Goal: Task Accomplishment & Management: Use online tool/utility

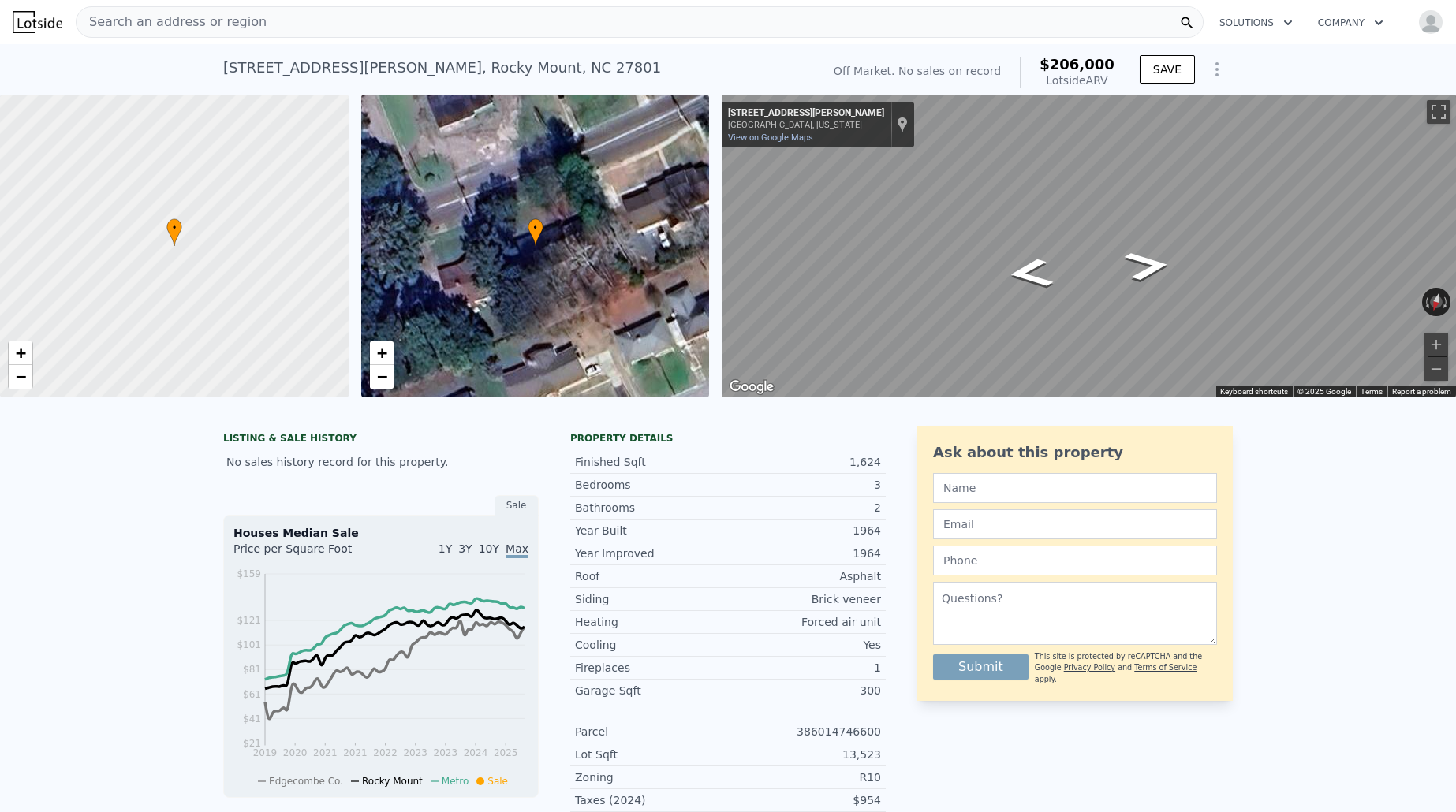
click at [24, 19] on img at bounding box center [37, 21] width 50 height 22
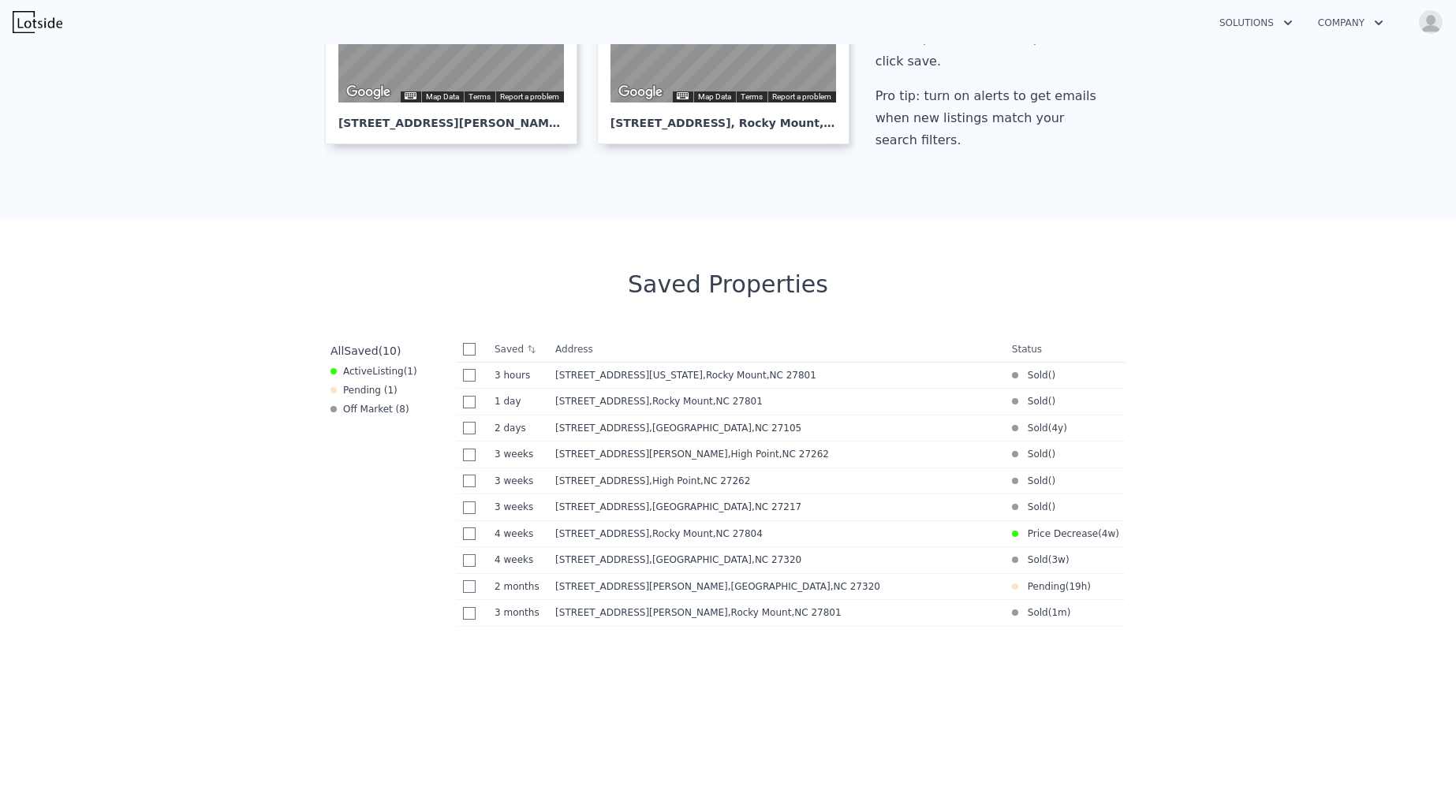
scroll to position [436, 0]
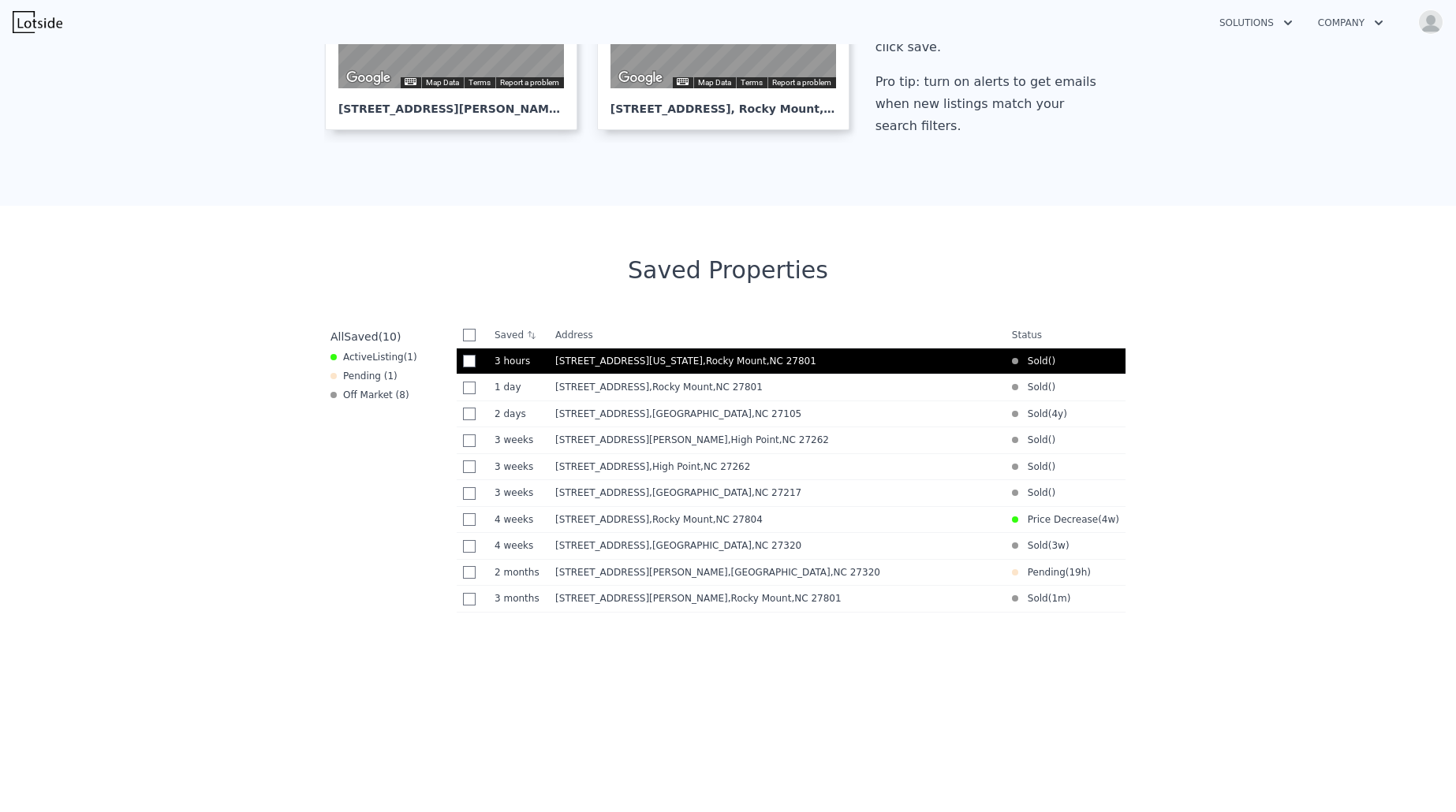
click at [598, 355] on div "317 E Virginia St , Rocky Mount , NC 27801" at bounding box center [777, 361] width 444 height 13
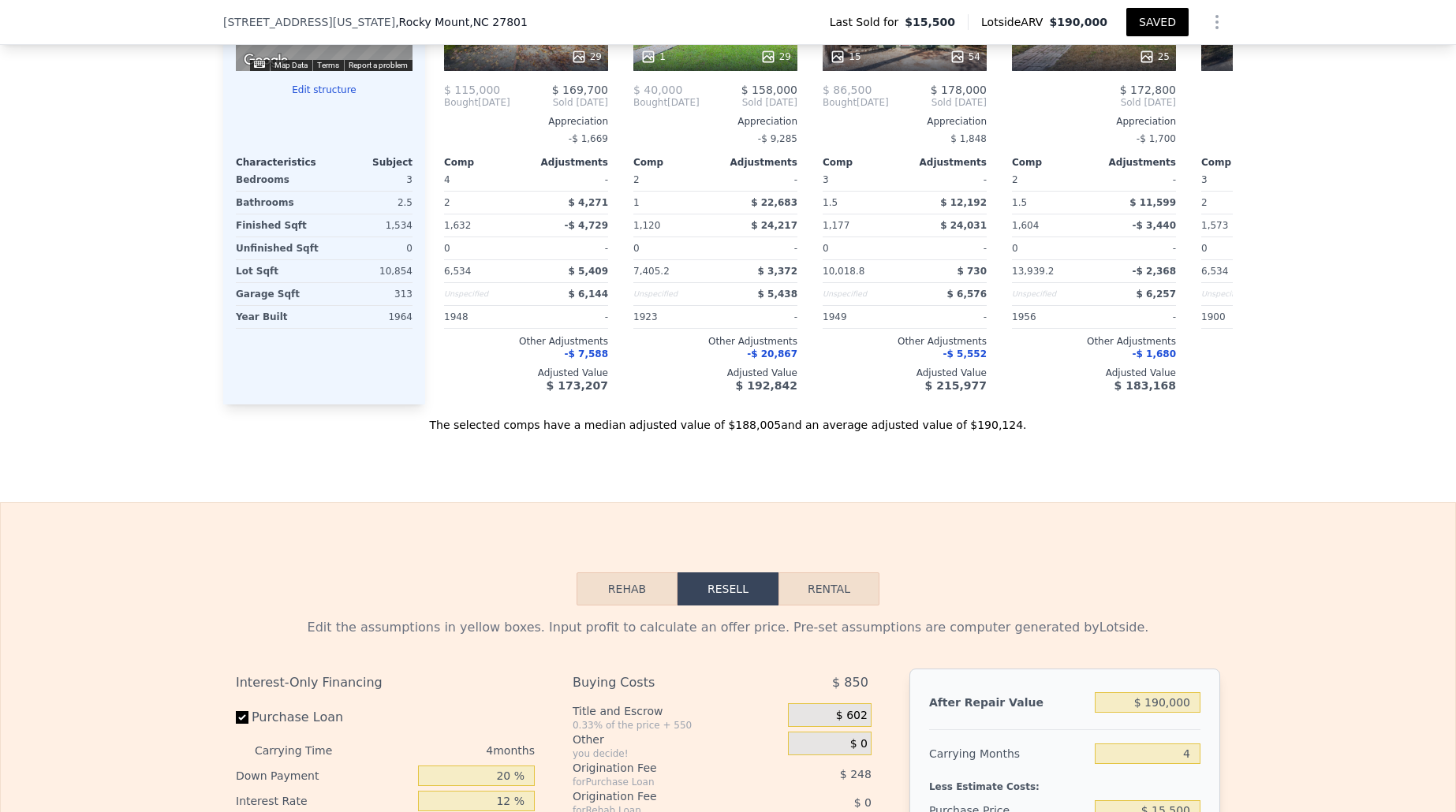
scroll to position [2073, 0]
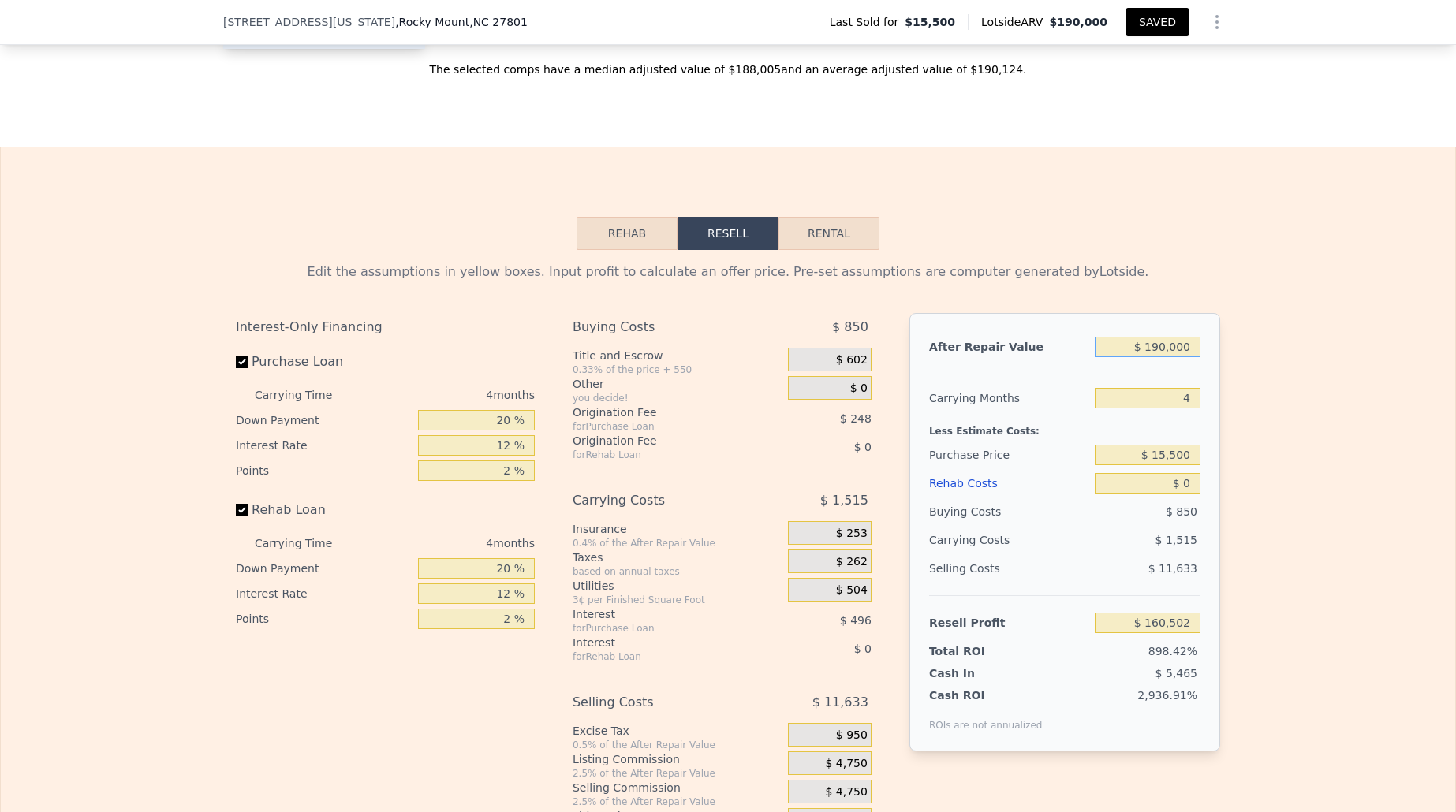
click at [1165, 350] on input "$ 190,000" at bounding box center [1147, 347] width 106 height 21
type input "$ 19,000"
type input "-$ 295"
type input "$ 1,000"
type input "-$ 17,221"
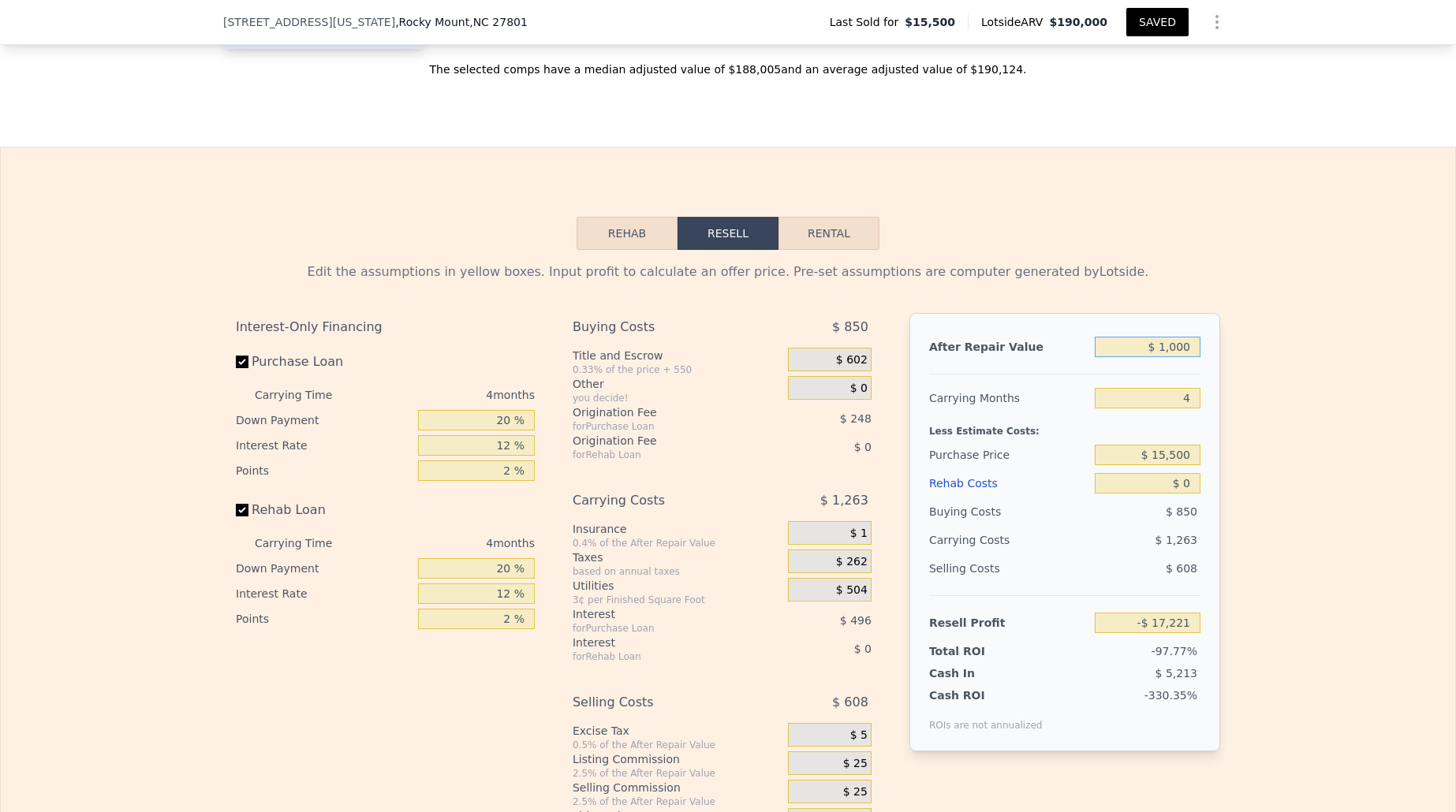
type input "$ 17,000"
type input "-$ 2,177"
type input "$ 175,000"
type input "$ 146,397"
type input "$ 175,000"
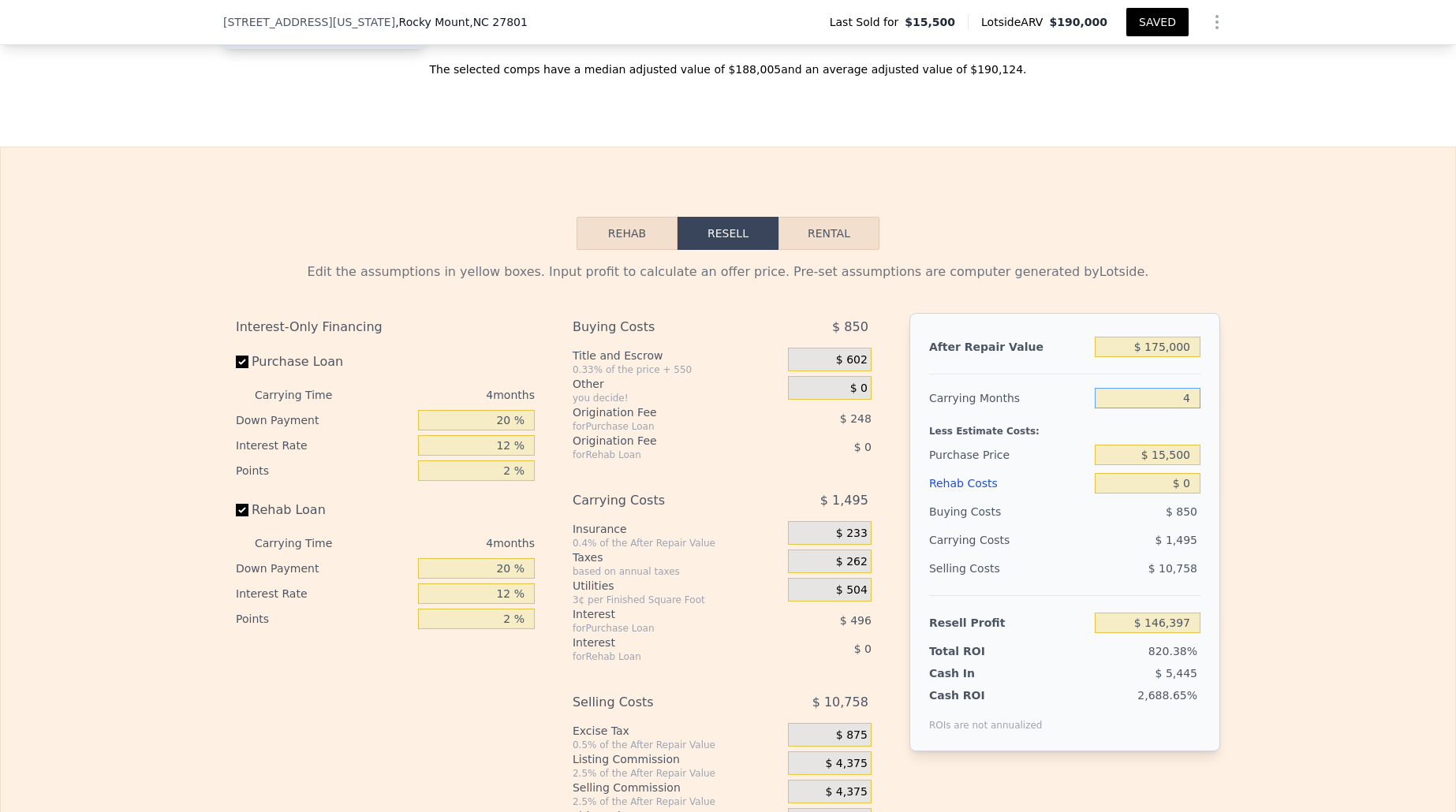
click at [1104, 401] on input "4" at bounding box center [1147, 398] width 106 height 21
click at [1045, 379] on div "After Repair Value $ 175,000 Carrying Months 4 Less Estimate Costs: Purchase Pr…" at bounding box center [1065, 532] width 311 height 439
drag, startPoint x: 1197, startPoint y: 457, endPoint x: 1103, endPoint y: 449, distance: 94.3
click at [1093, 449] on div "Purchase Price $ 15,500" at bounding box center [1065, 454] width 272 height 28
type input "$ 101,000"
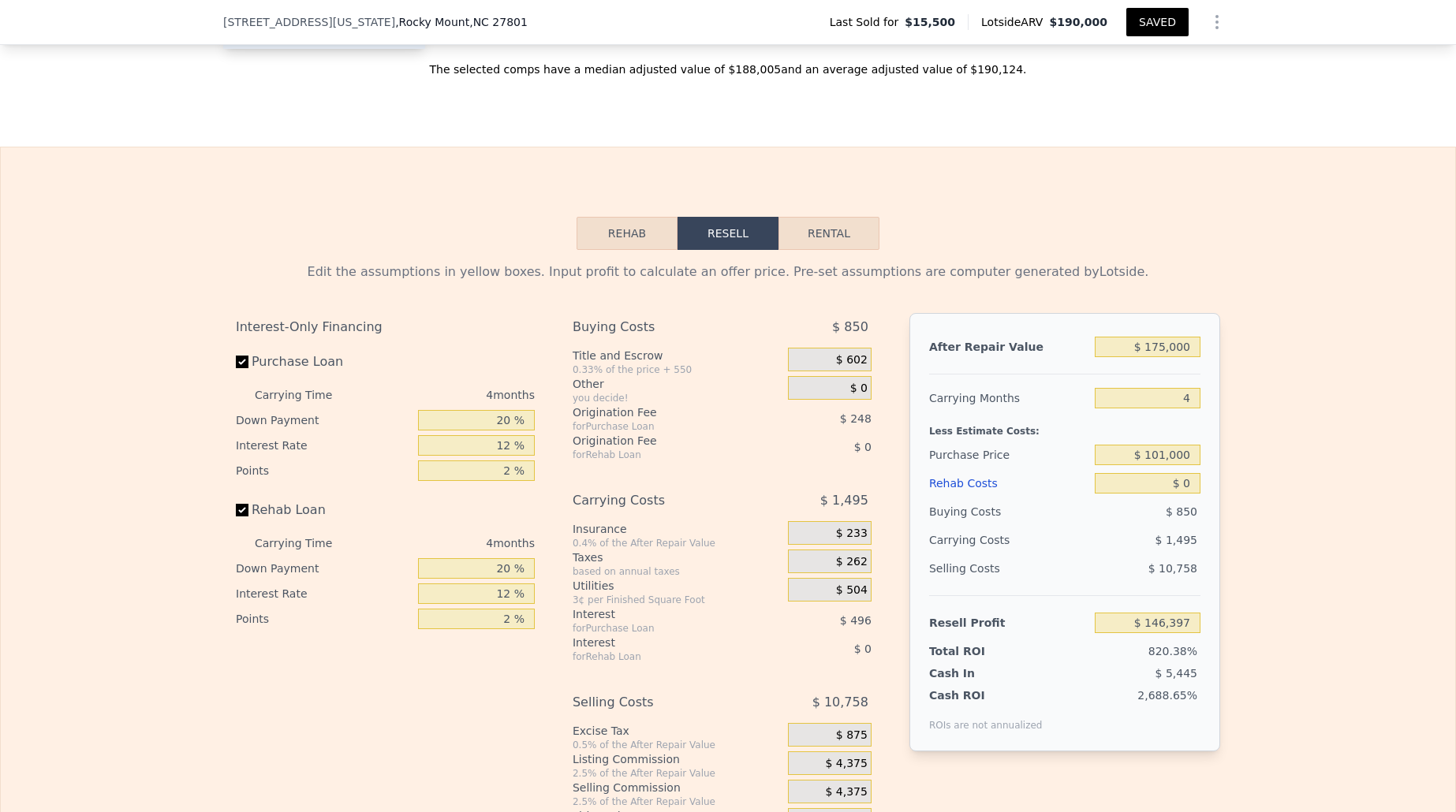
type input "$ 56,509"
click at [386, 506] on label "Rehab Loan" at bounding box center [323, 510] width 176 height 28
click at [248, 506] on input "Rehab Loan" at bounding box center [241, 510] width 13 height 13
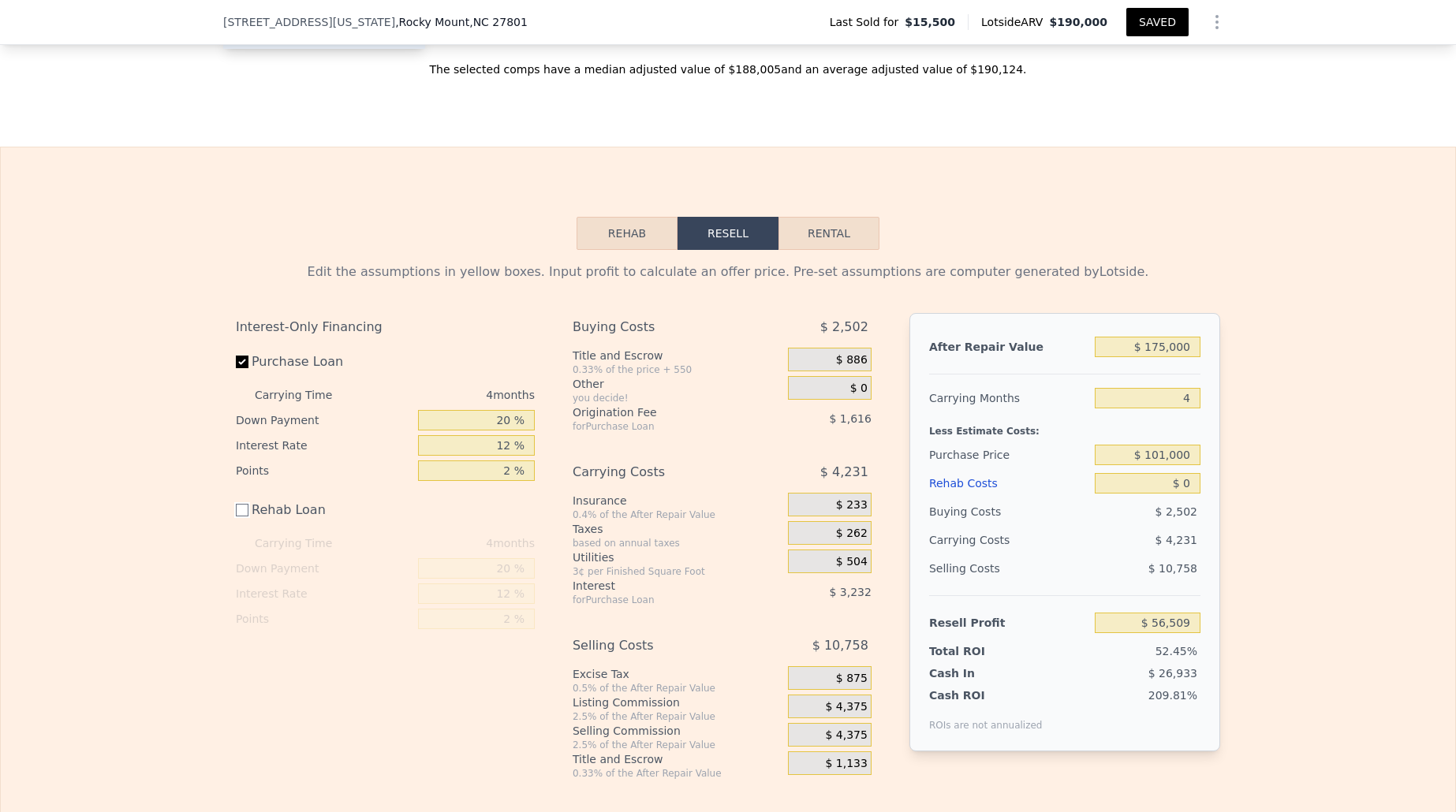
click at [247, 509] on input "Rehab Loan" at bounding box center [241, 510] width 13 height 13
checkbox input "true"
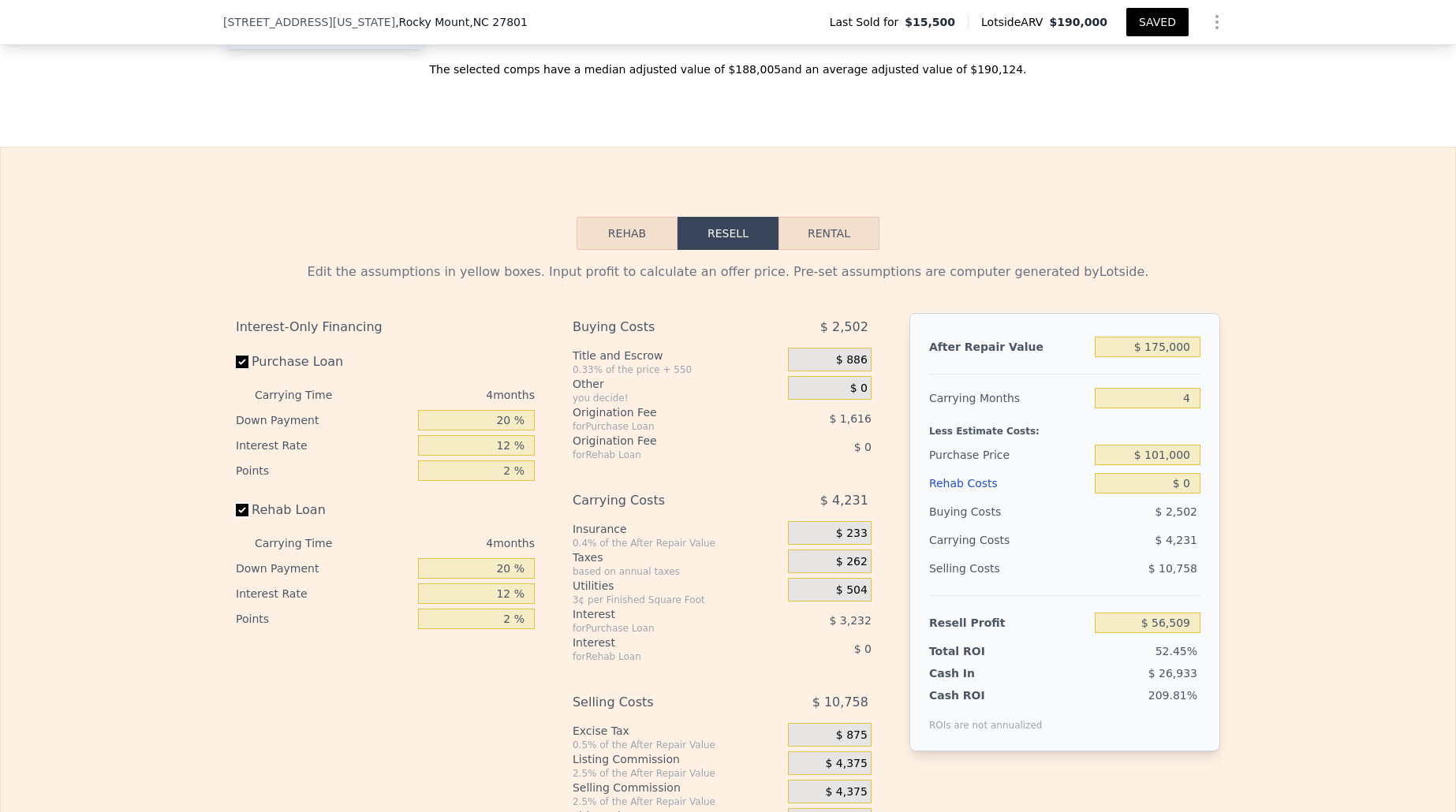
click at [637, 240] on button "Rehab" at bounding box center [626, 234] width 101 height 33
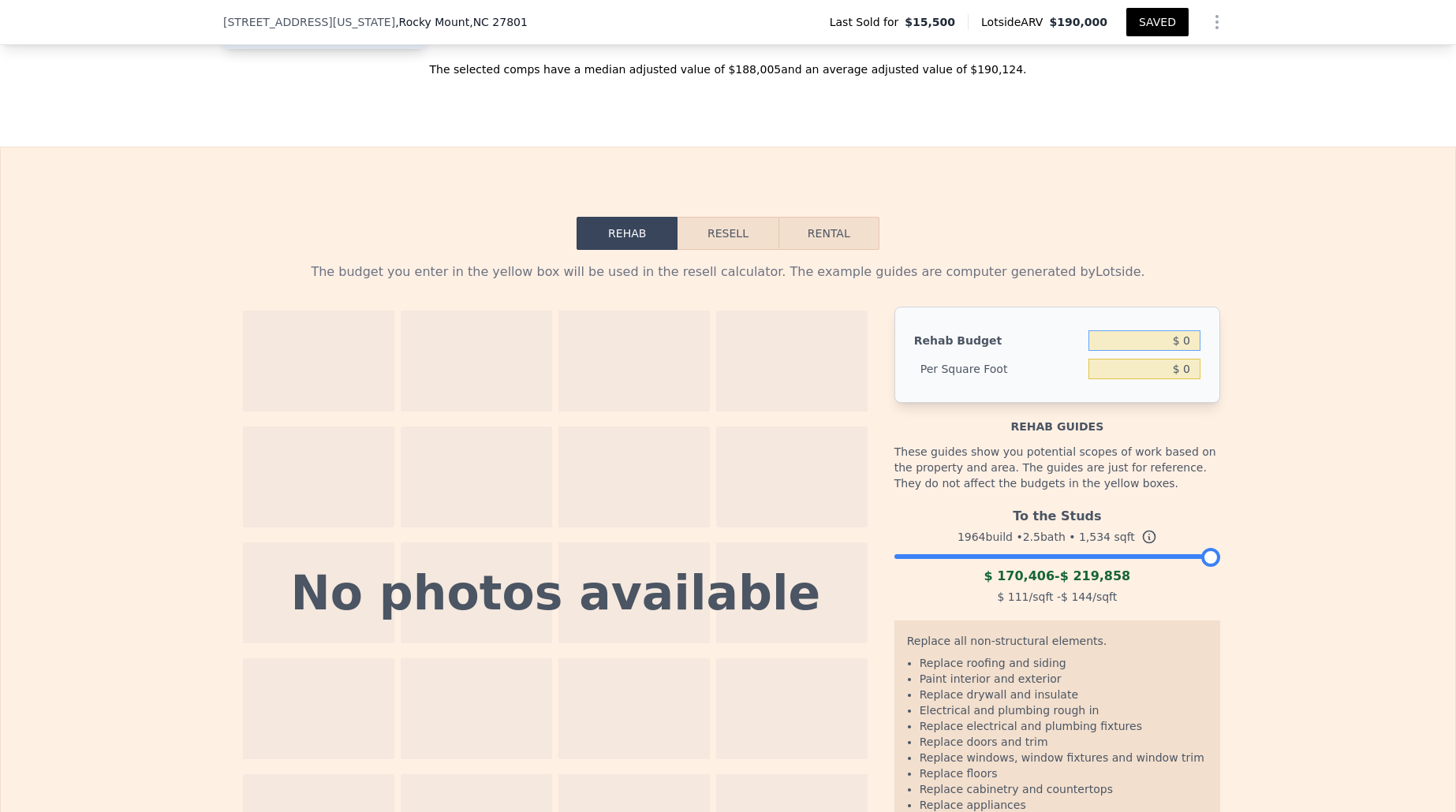
click at [1190, 341] on input "$ 0" at bounding box center [1144, 340] width 112 height 21
type input "$ 35,000"
type input "$ 22.82"
click at [1144, 459] on div "These guides show you potential scopes of work based on the property and area. …" at bounding box center [1056, 467] width 325 height 66
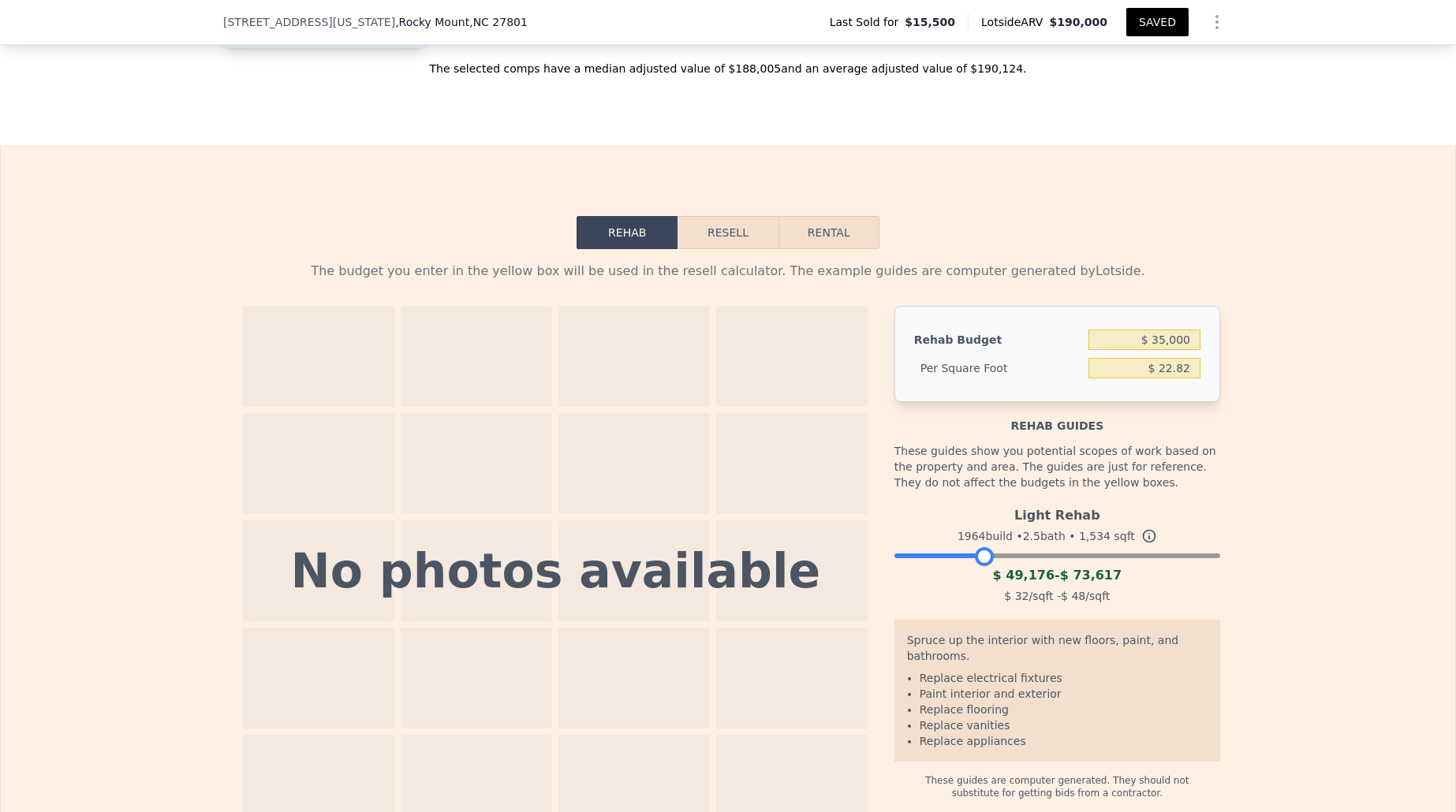
drag, startPoint x: 1210, startPoint y: 563, endPoint x: 982, endPoint y: 565, distance: 228.0
click at [984, 563] on div at bounding box center [984, 556] width 19 height 19
drag, startPoint x: 979, startPoint y: 559, endPoint x: 964, endPoint y: 559, distance: 15.0
click at [975, 559] on div at bounding box center [984, 556] width 19 height 19
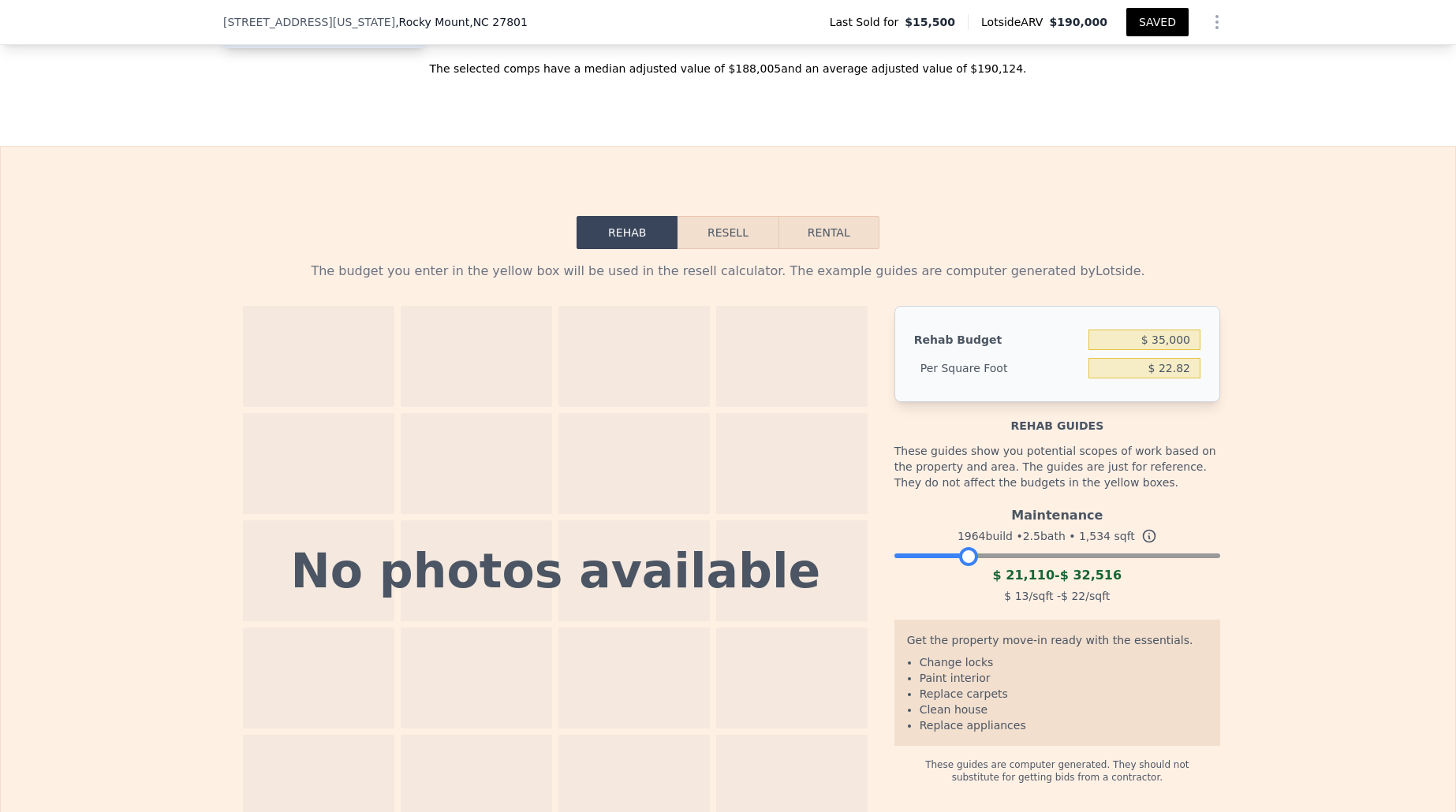
scroll to position [2075, 0]
click at [980, 559] on div "Maintenance 1964 build • 2.5 bath • 1,534 sqft $ 21,110 - $ 32,516 $ 13 /sqft -…" at bounding box center [1056, 553] width 325 height 107
click at [978, 558] on div at bounding box center [972, 555] width 19 height 19
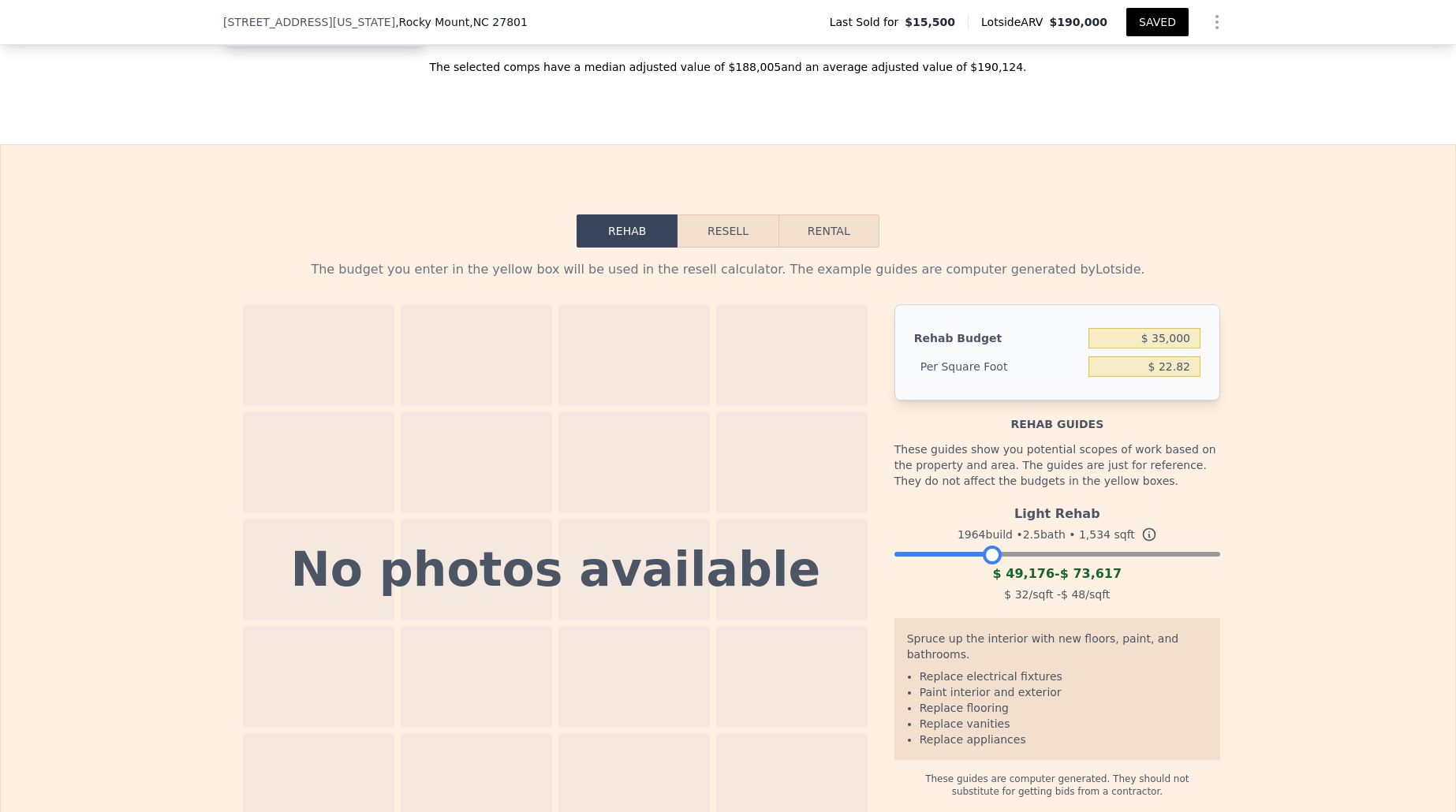
drag, startPoint x: 978, startPoint y: 558, endPoint x: 997, endPoint y: 558, distance: 19.0
click at [997, 558] on div at bounding box center [992, 555] width 19 height 19
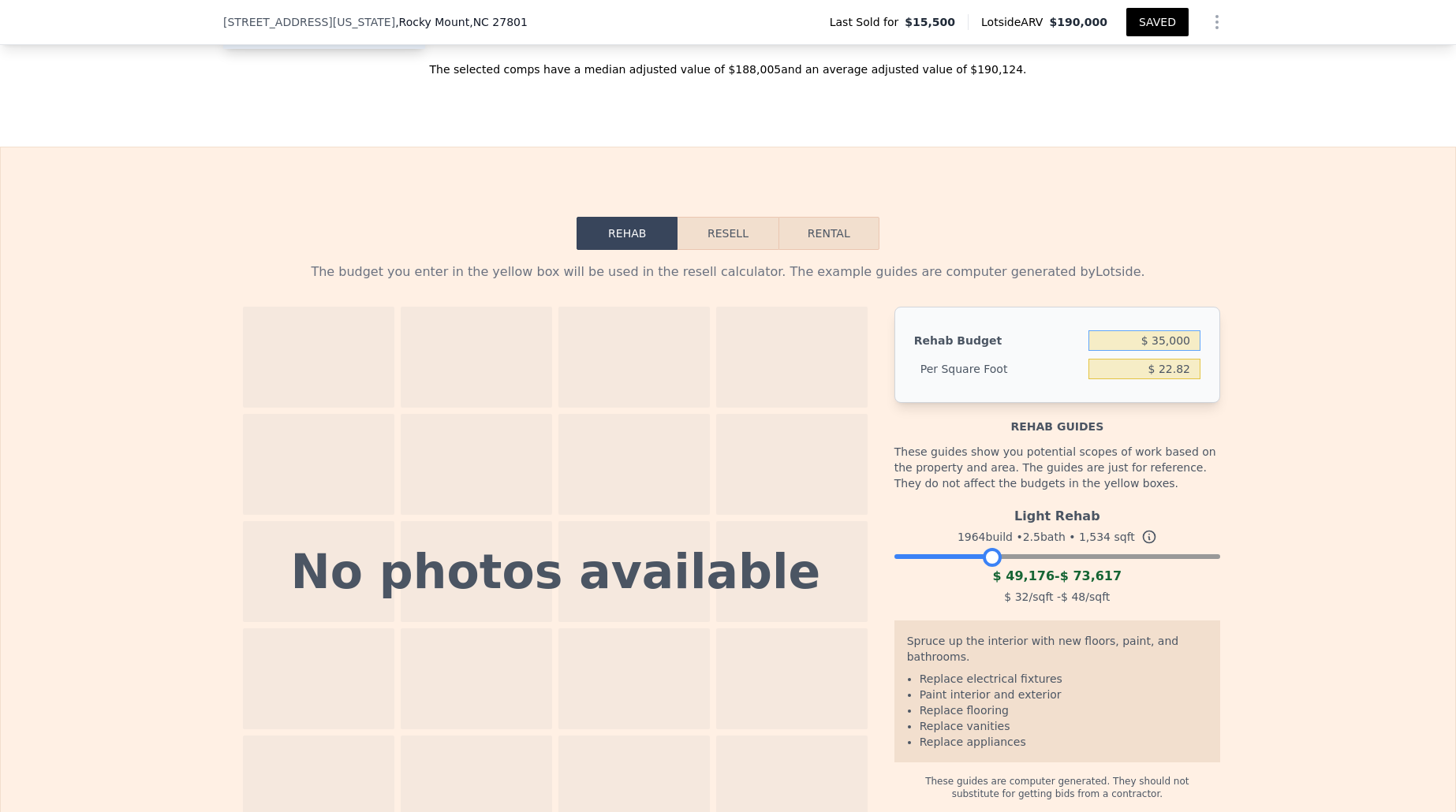
scroll to position [2077, 0]
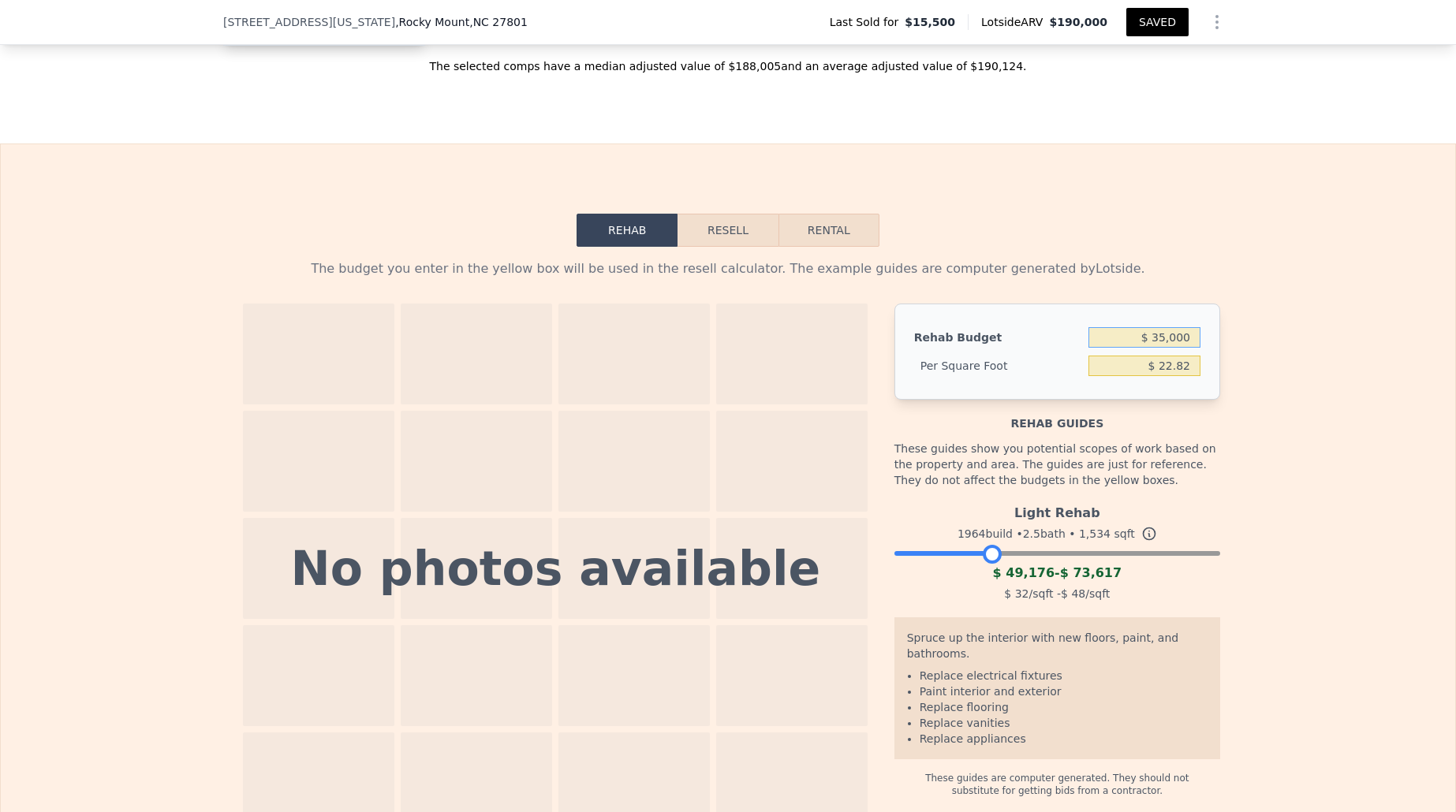
click at [1170, 347] on input "$ 35,000" at bounding box center [1144, 337] width 112 height 21
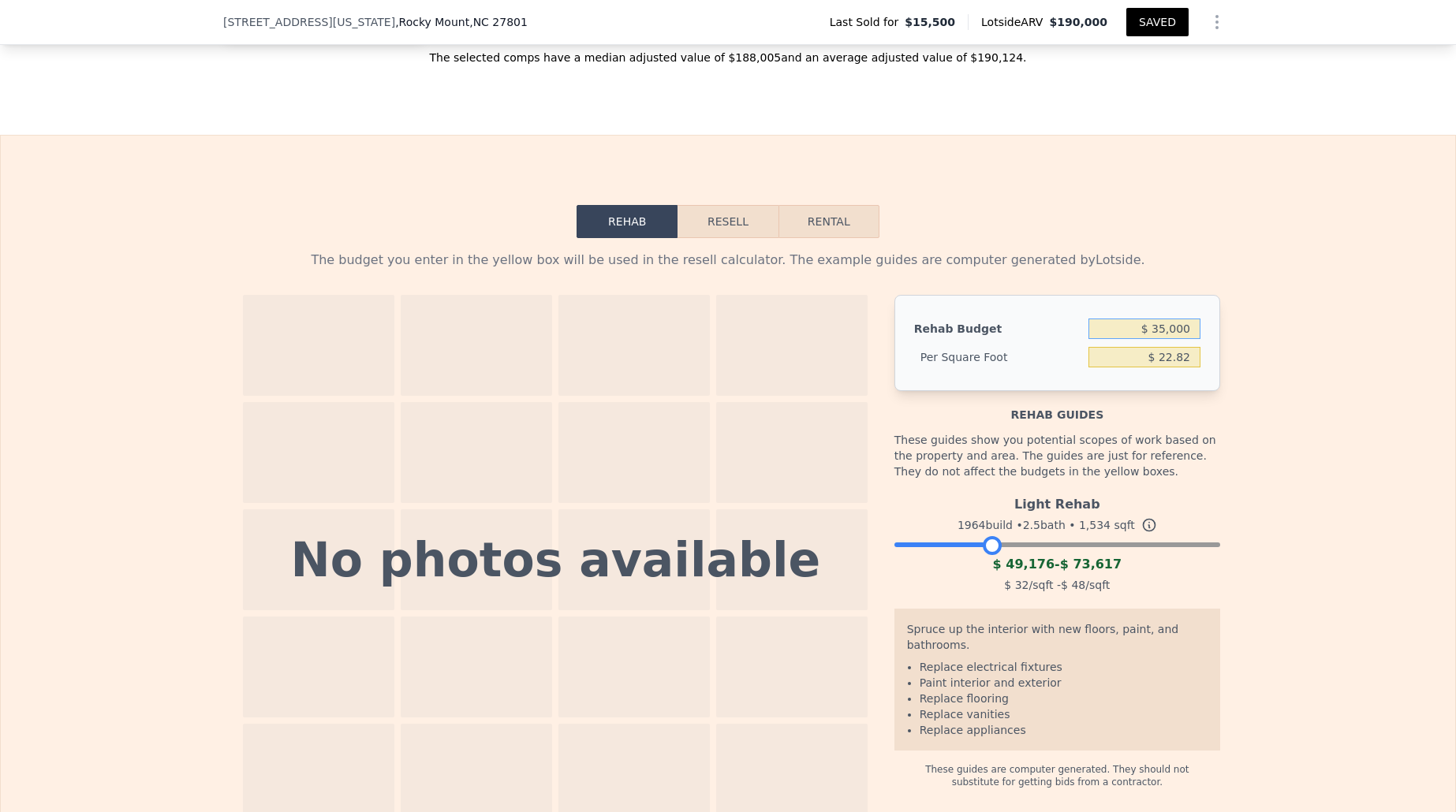
click at [730, 213] on button "Resell" at bounding box center [727, 222] width 101 height 33
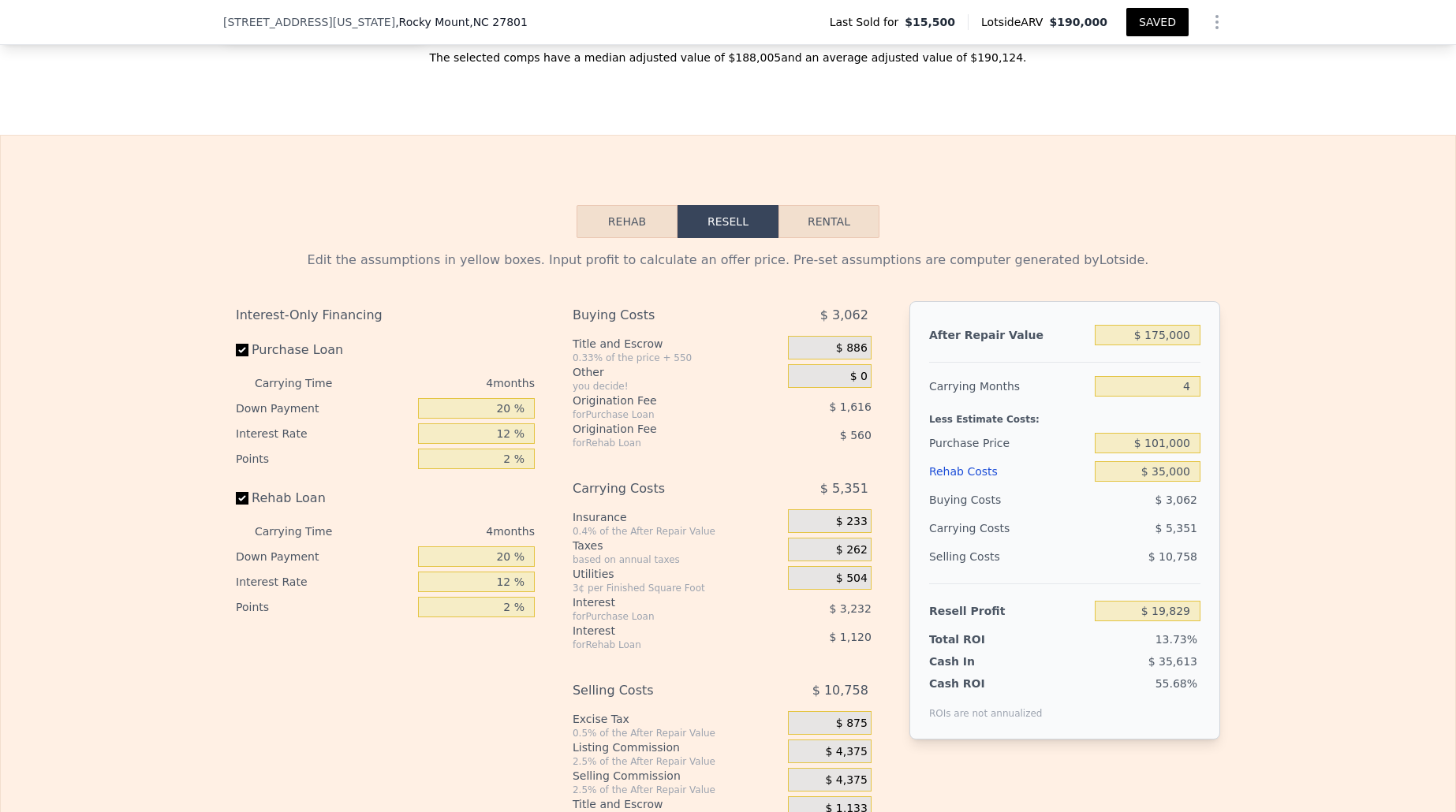
click at [821, 219] on button "Rental" at bounding box center [829, 222] width 101 height 33
select select "30"
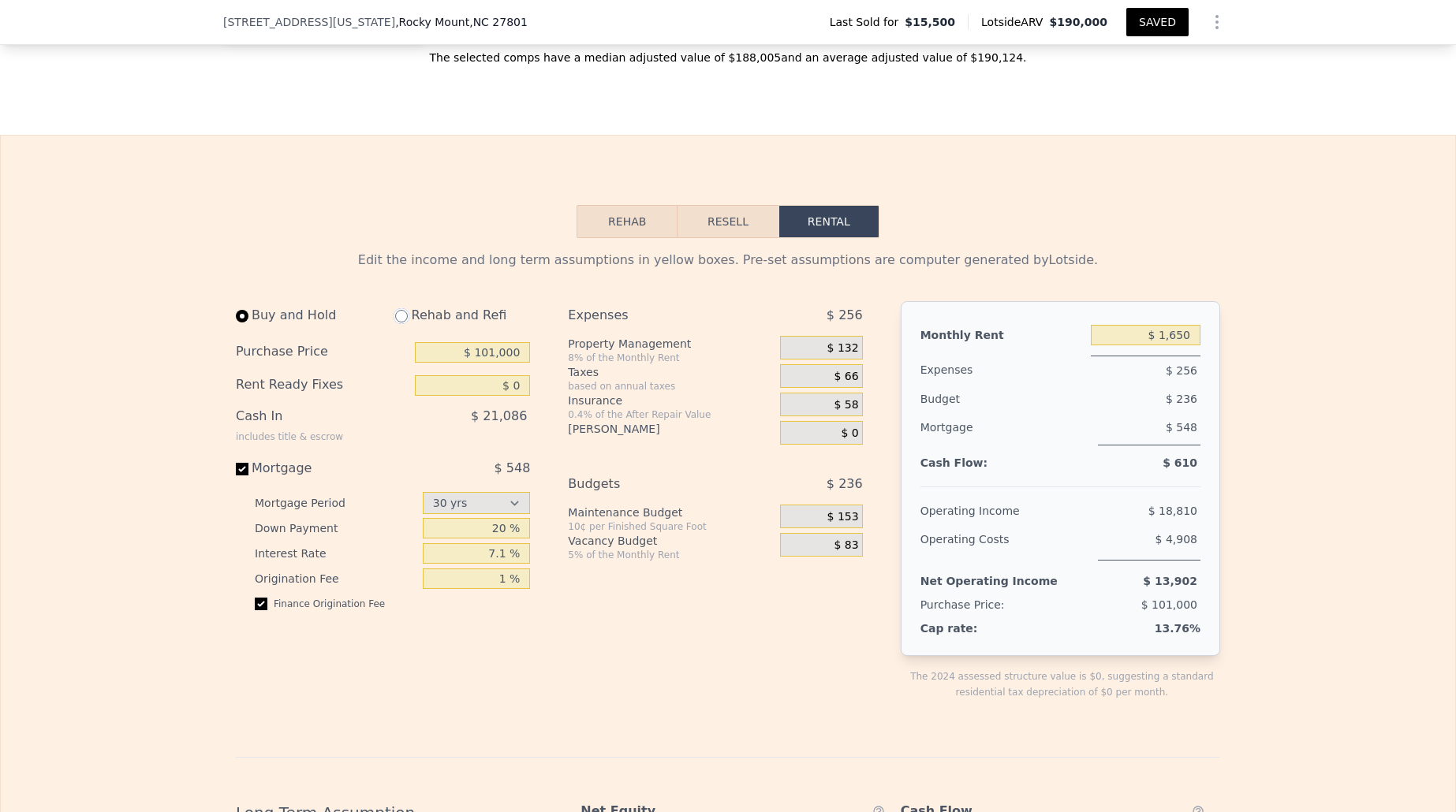
click at [403, 318] on input "radio" at bounding box center [401, 316] width 13 height 13
radio input "true"
type input "$ 35,000"
type input "$ 10,950"
select select "30"
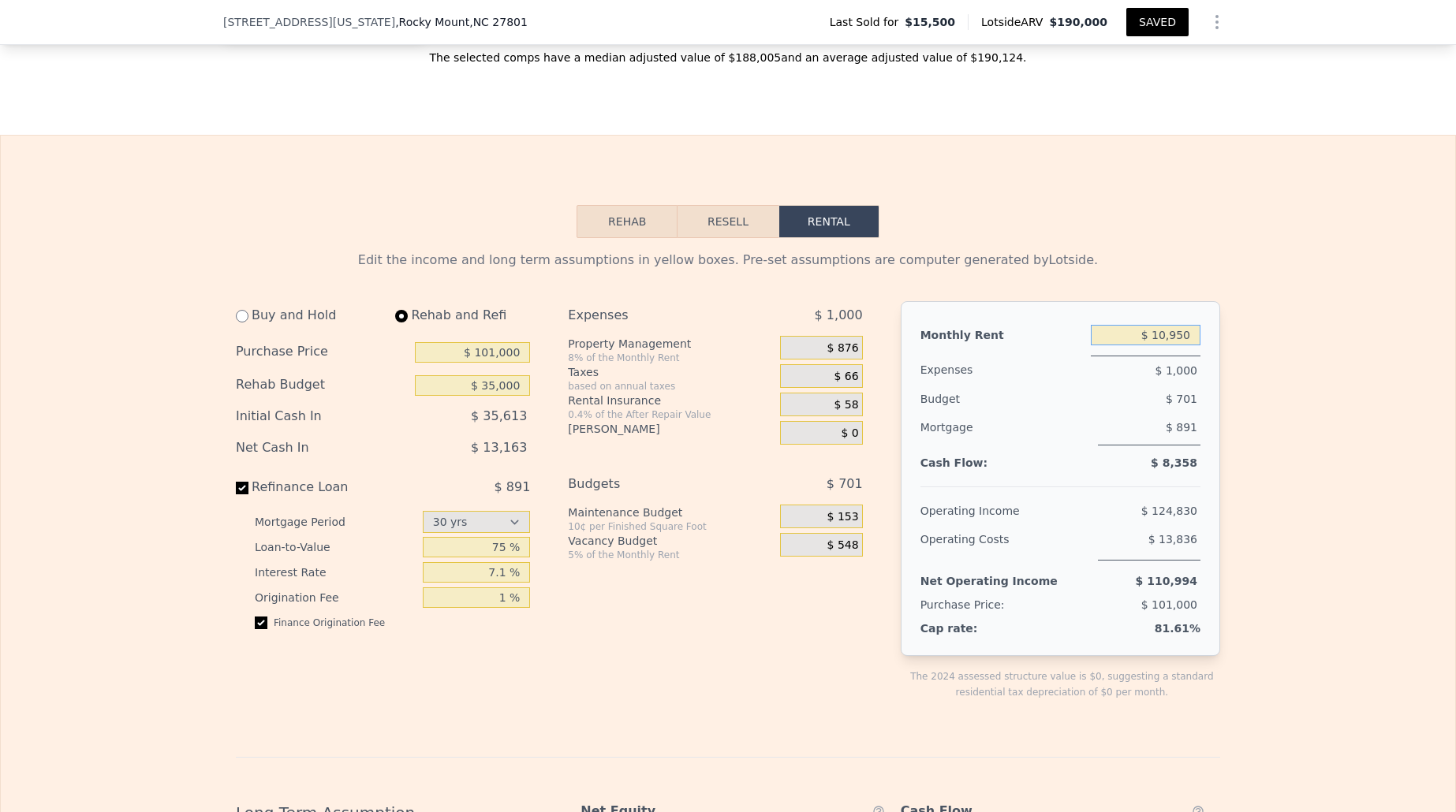
drag, startPoint x: 1194, startPoint y: 338, endPoint x: 1158, endPoint y: 333, distance: 36.3
click at [1158, 333] on input "$ 10,950" at bounding box center [1145, 335] width 109 height 21
click at [1138, 404] on div "$ 701" at bounding box center [1118, 399] width 165 height 28
click at [1177, 337] on input "$ 1,200" at bounding box center [1145, 335] width 109 height 21
type input "$ 1,400"
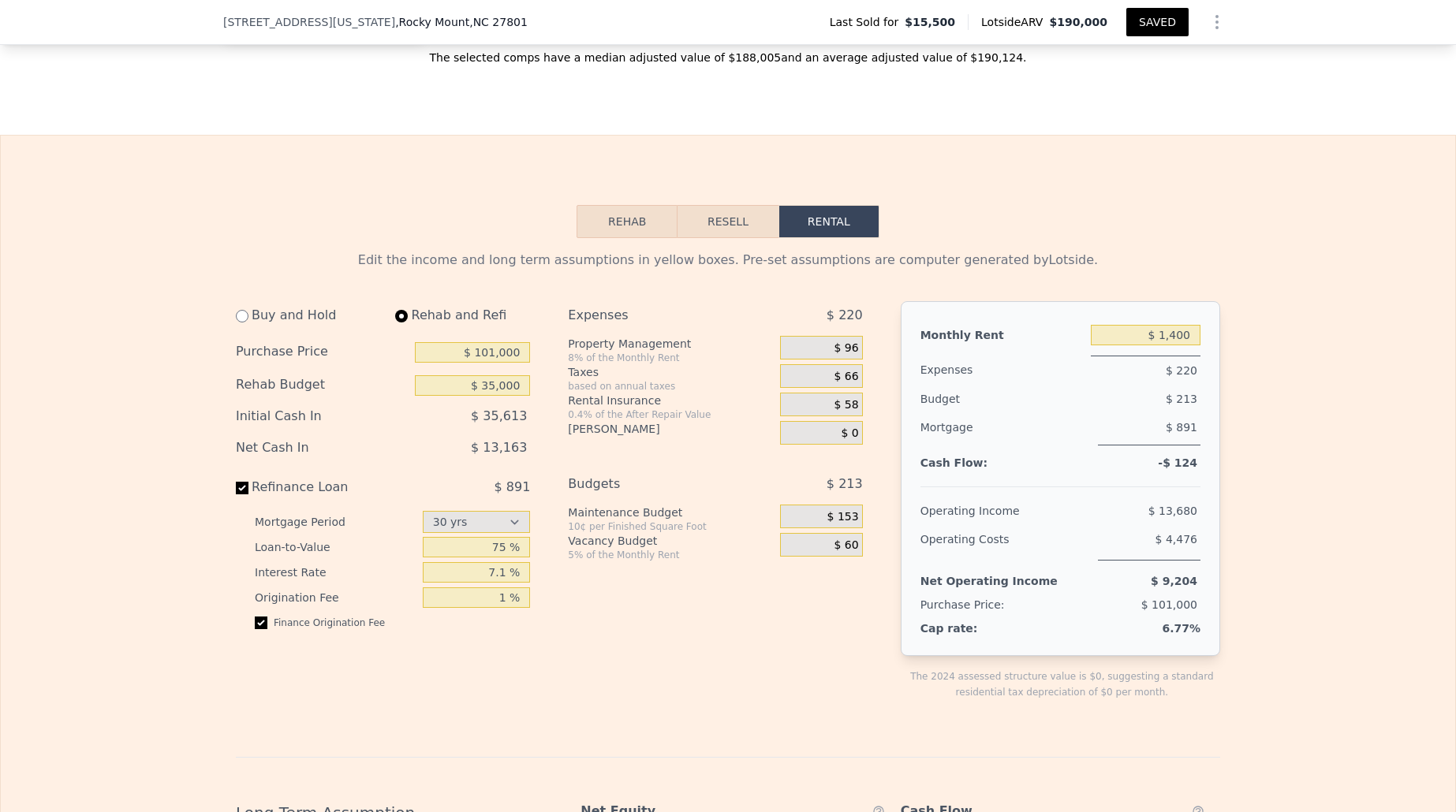
click at [1150, 415] on div "$ 891" at bounding box center [1149, 429] width 103 height 32
click at [512, 553] on input "75 %" at bounding box center [477, 547] width 108 height 21
type input "7 %"
type input "70 %"
click at [493, 587] on input "1 %" at bounding box center [477, 597] width 108 height 21
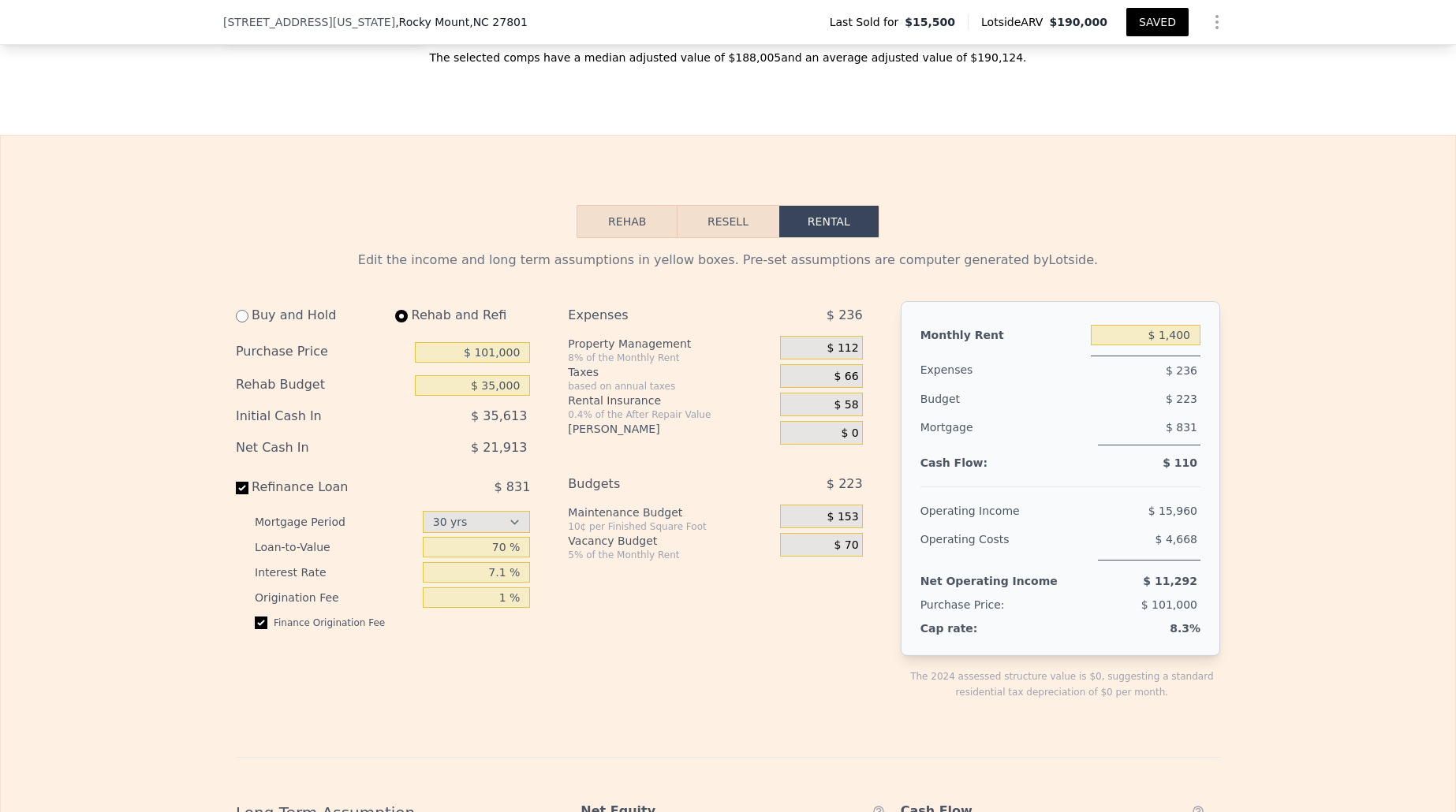
click at [819, 528] on div "$ 153" at bounding box center [821, 517] width 82 height 23
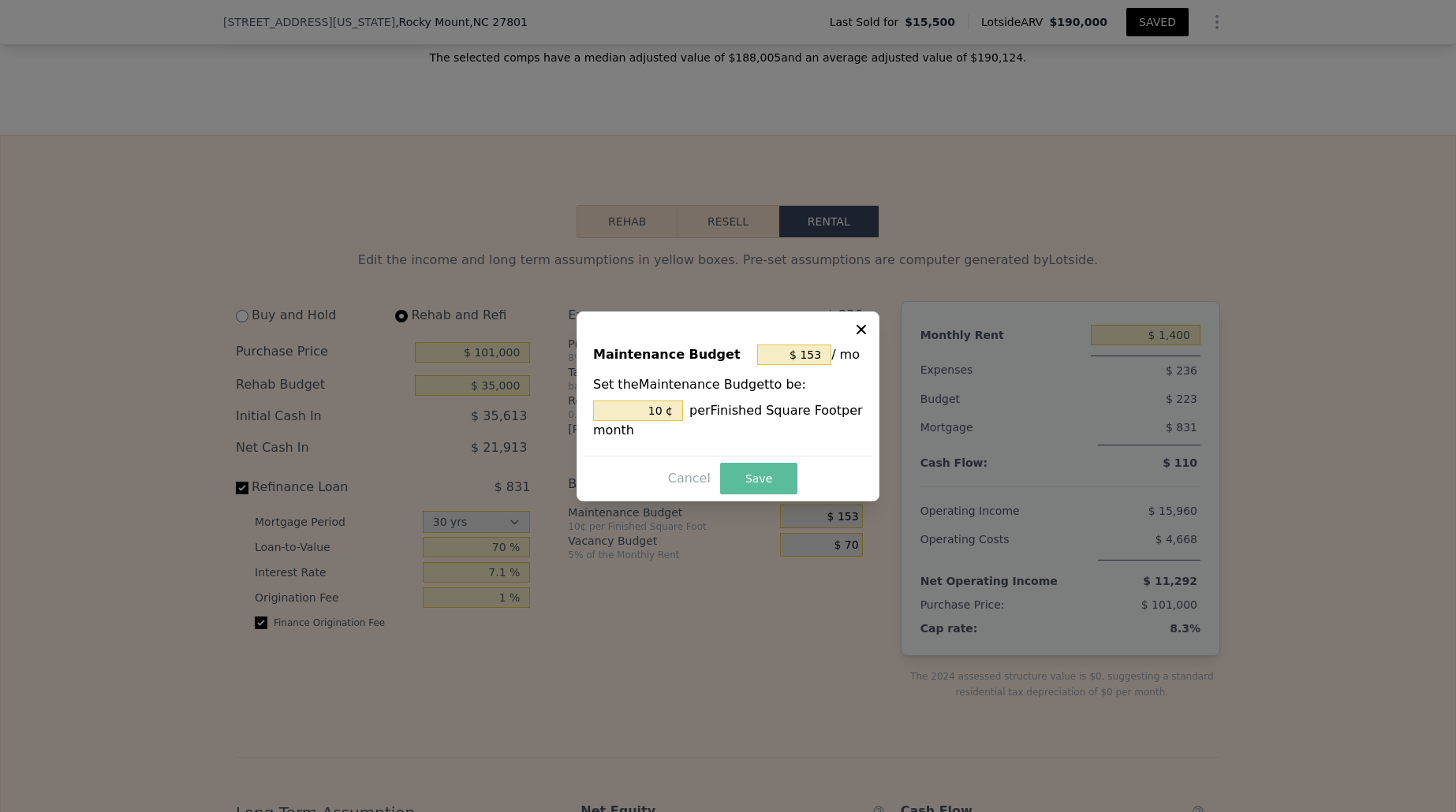
click at [761, 481] on button "Save" at bounding box center [758, 479] width 77 height 31
type input "10 %"
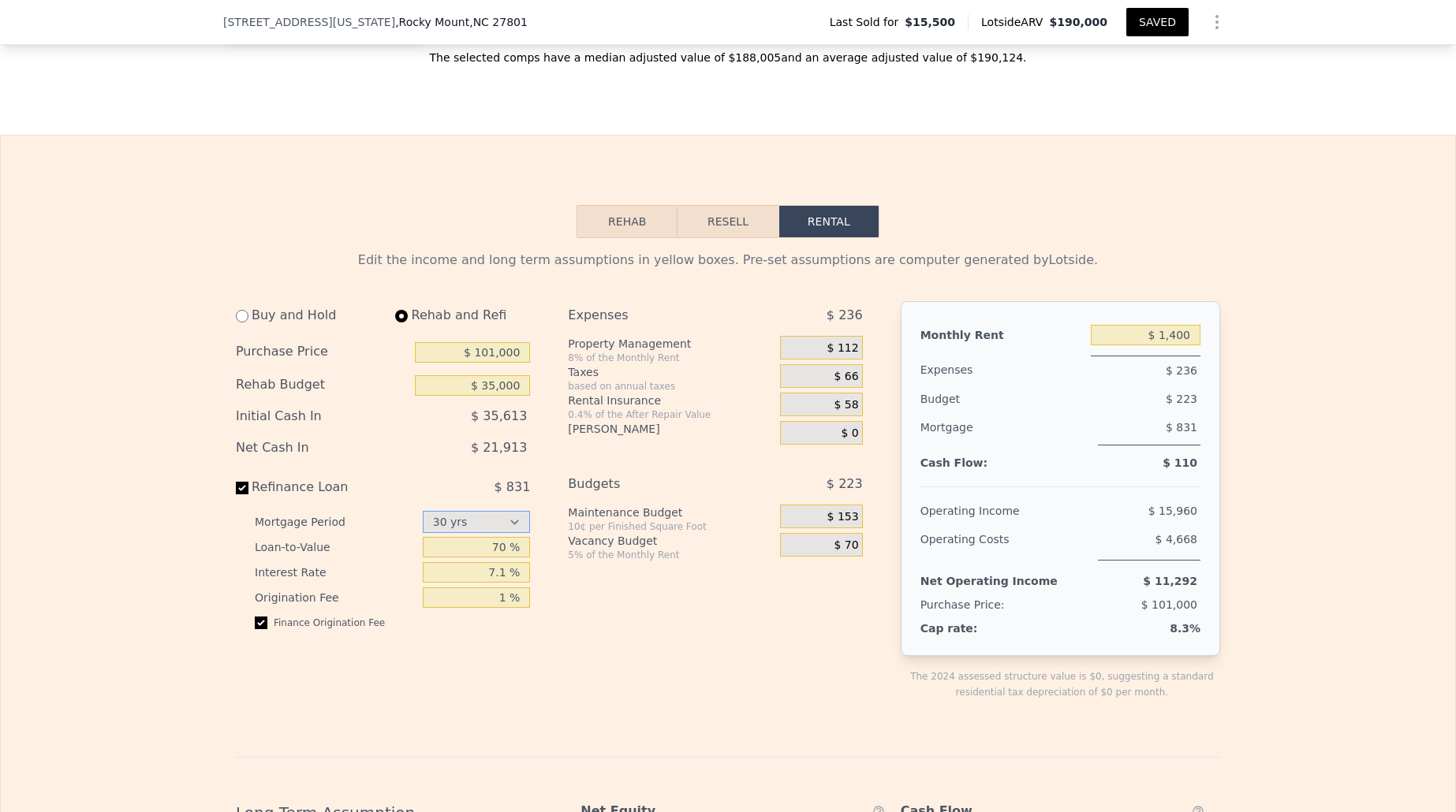
click at [449, 533] on select "15 yrs 30 yrs" at bounding box center [477, 522] width 108 height 22
click at [494, 555] on input "70 %" at bounding box center [477, 547] width 108 height 21
type input "60 %"
click at [487, 576] on input "7.1 %" at bounding box center [477, 573] width 108 height 21
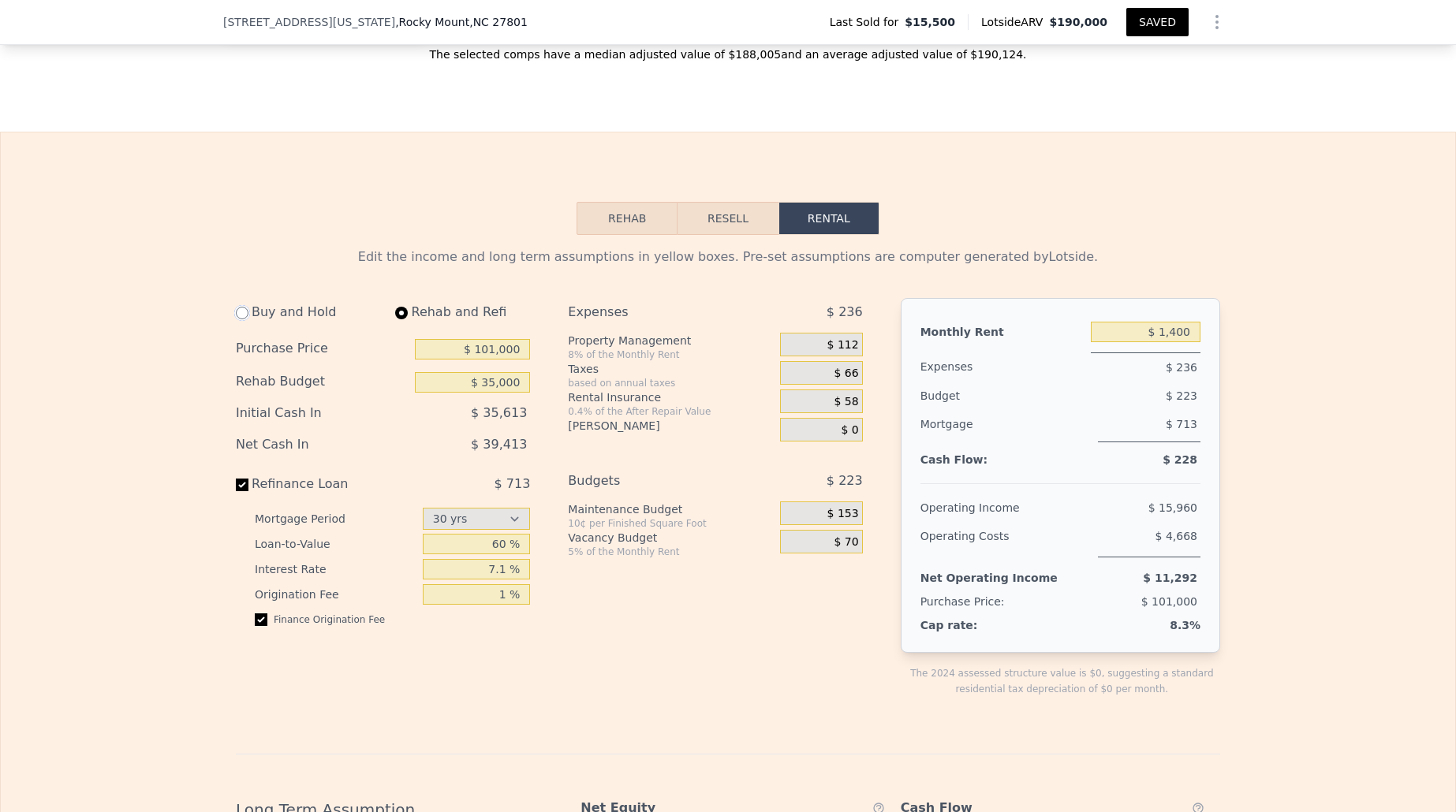
click at [239, 313] on input "radio" at bounding box center [241, 313] width 13 height 13
radio input "true"
type input "$ 0"
type input "$ 1,650"
select select "30"
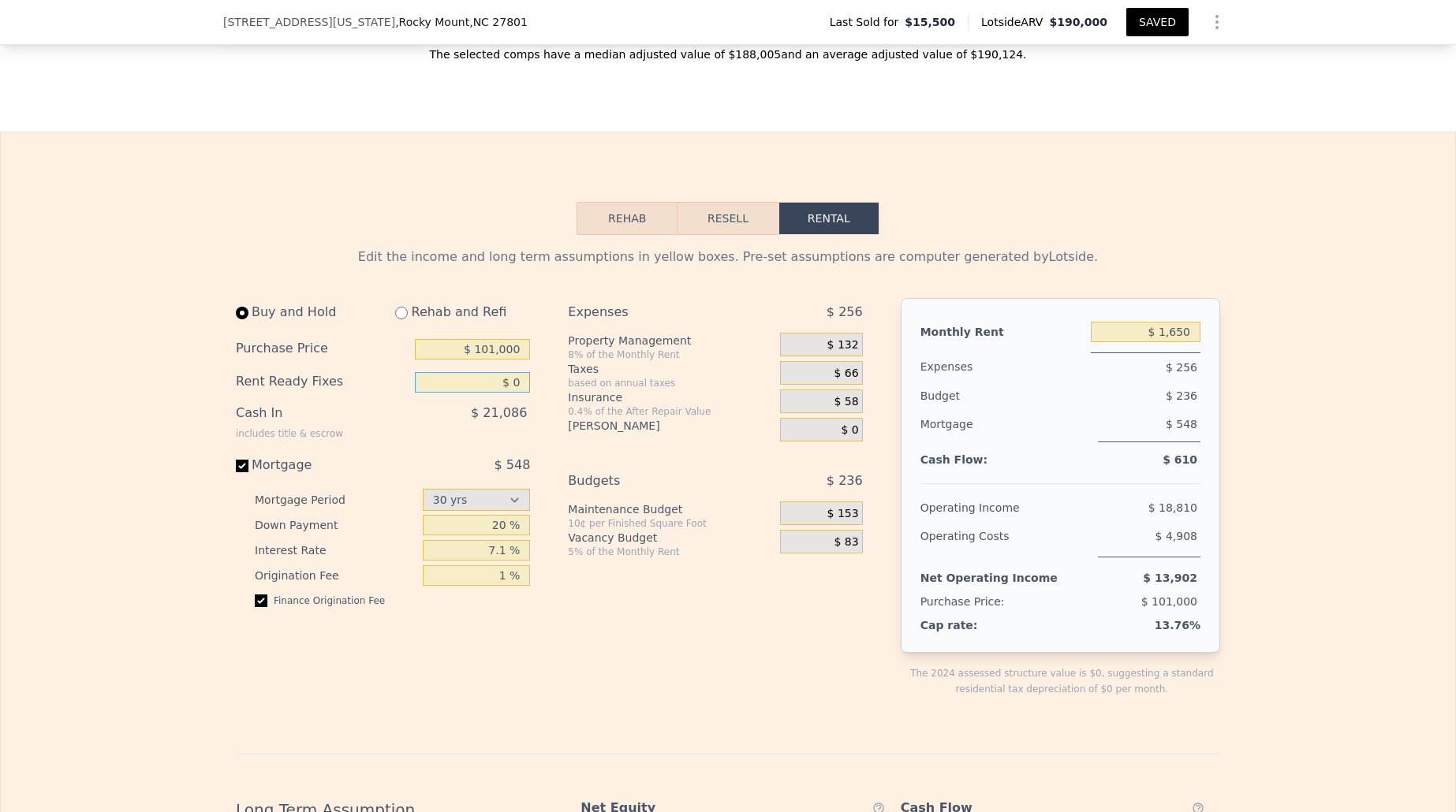
click at [522, 387] on input "$ 0" at bounding box center [473, 382] width 115 height 21
type input "$ 30,000"
click at [447, 447] on div "Buy and Hold Rehab and Refi Purchase Price $ 101,000 Rent Ready Fixes $ 30,000 …" at bounding box center [382, 458] width 294 height 321
click at [1175, 332] on input "$ 1,650" at bounding box center [1145, 331] width 109 height 21
type input "$ 1,350"
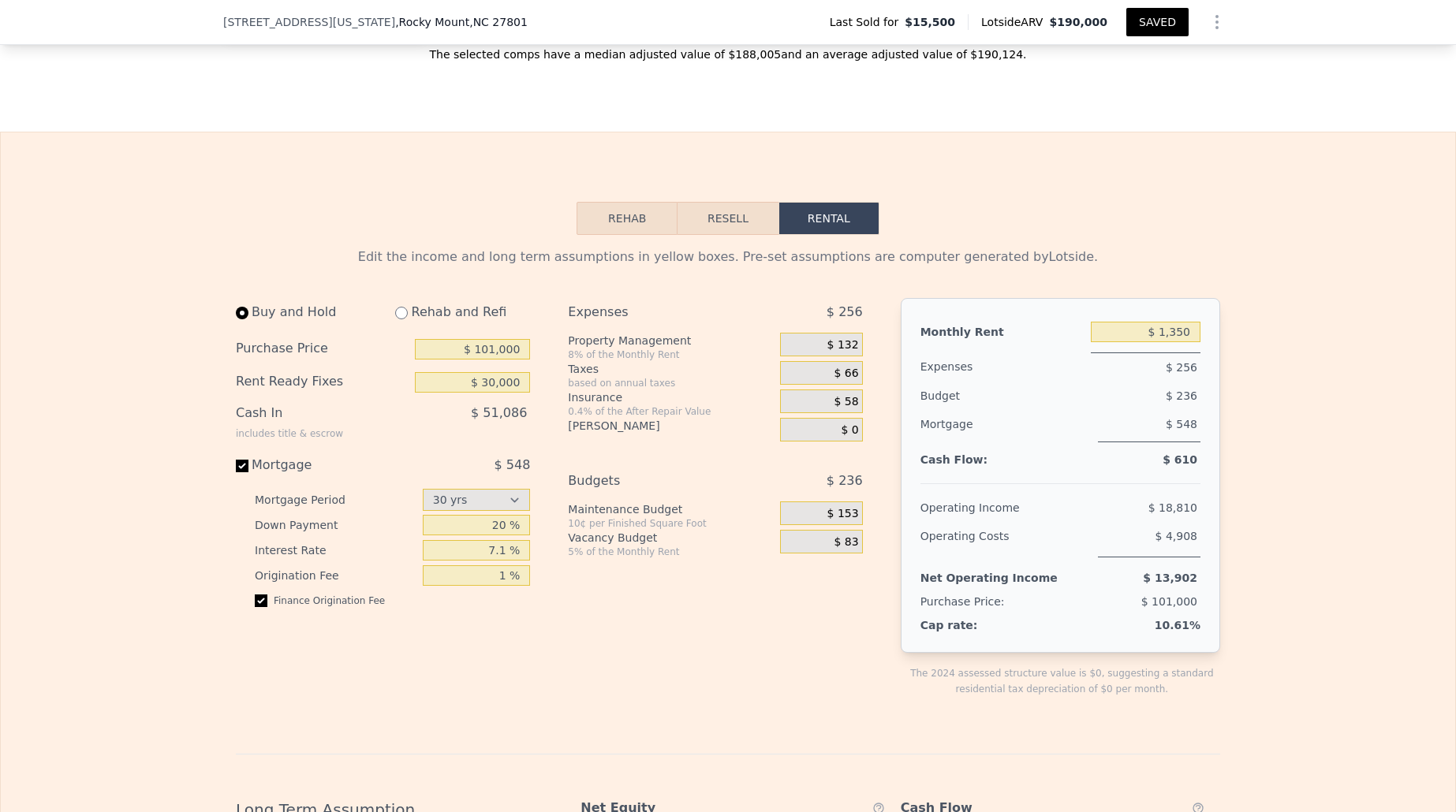
click at [1176, 400] on span "$ 236" at bounding box center [1181, 396] width 31 height 13
click at [631, 226] on button "Rehab" at bounding box center [626, 219] width 101 height 33
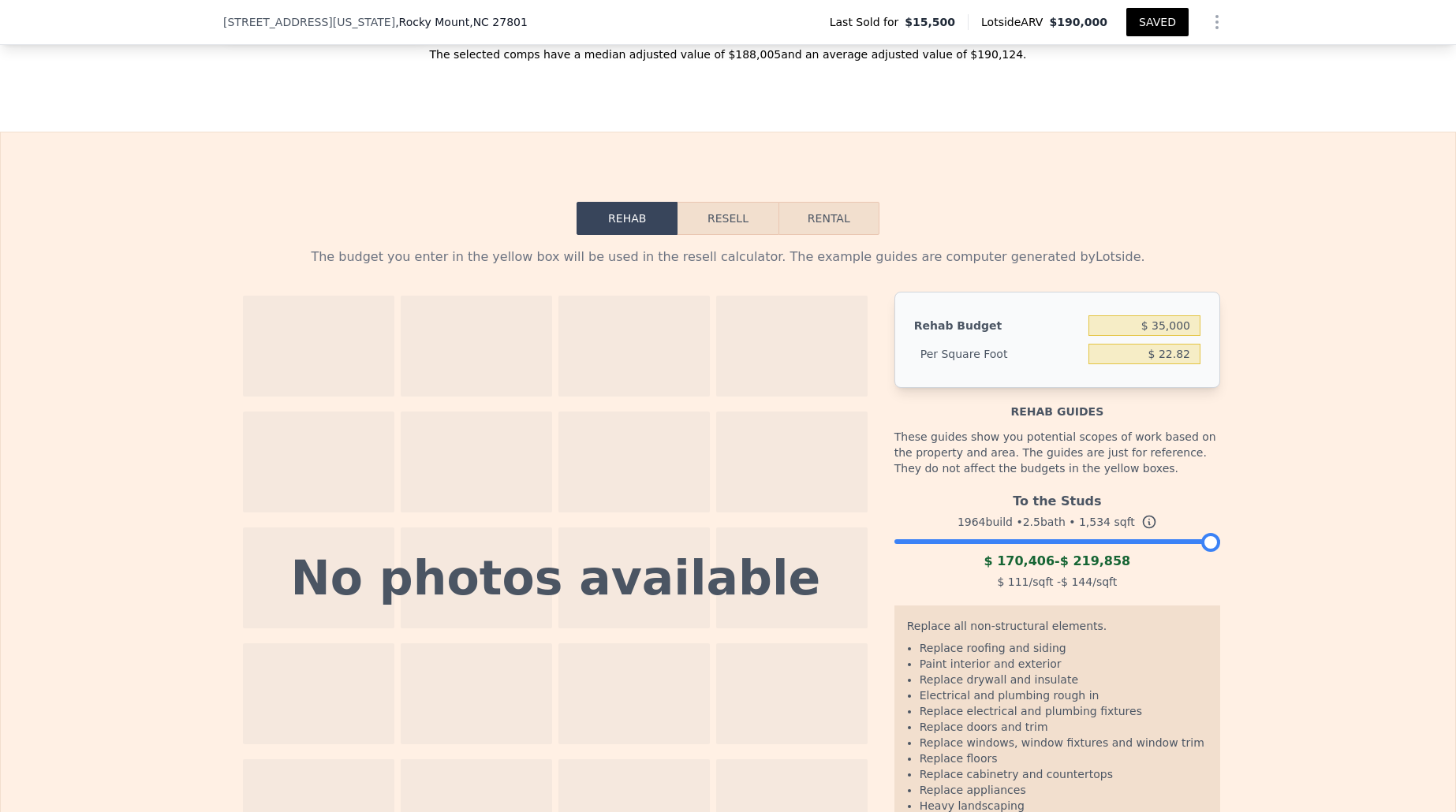
click at [826, 232] on button "Rental" at bounding box center [829, 219] width 101 height 33
select select "30"
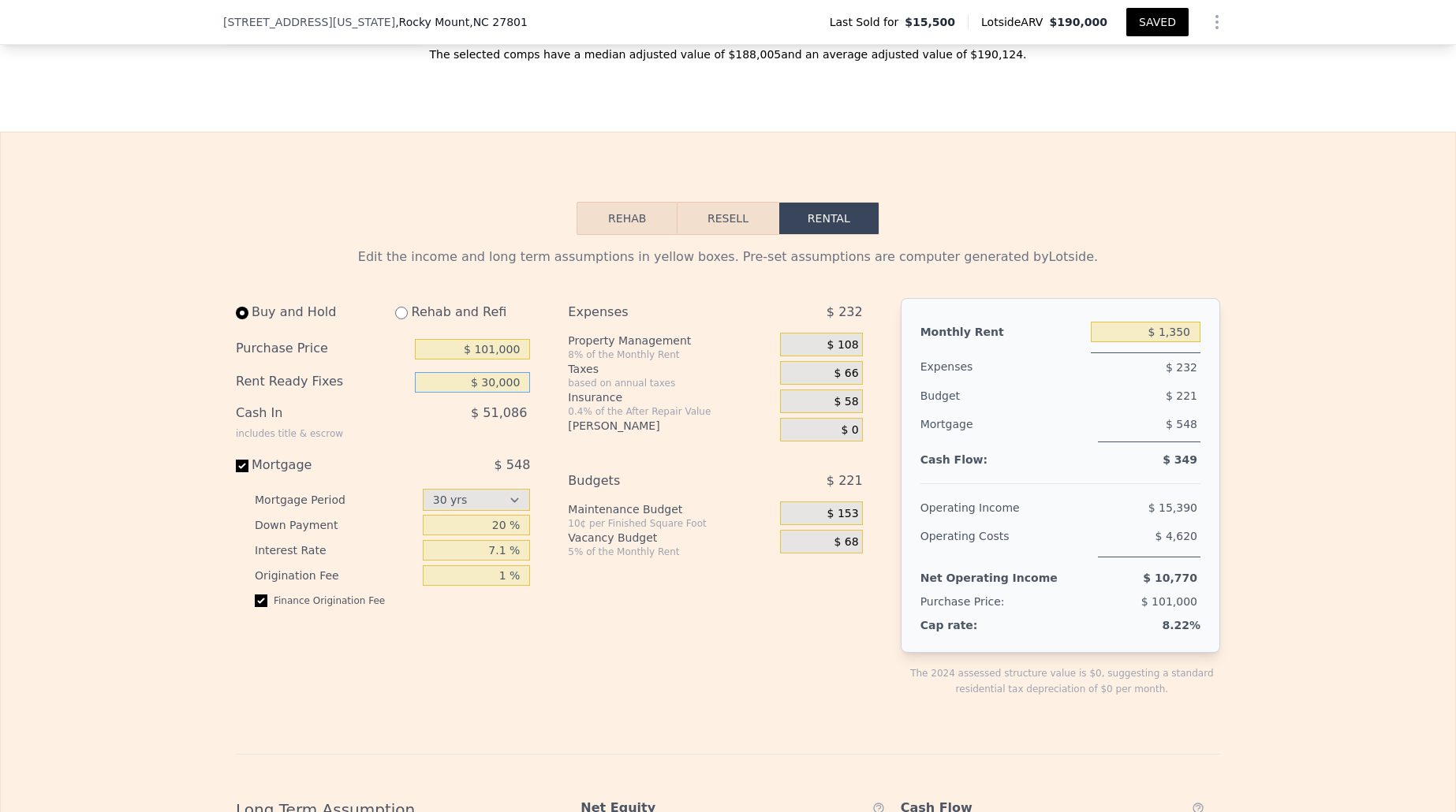
drag, startPoint x: 492, startPoint y: 381, endPoint x: 546, endPoint y: 397, distance: 56.3
click at [492, 381] on input "$ 30,000" at bounding box center [473, 382] width 115 height 21
type input "$ 35,000"
click at [501, 450] on div "Buy and Hold Rehab and Refi Purchase Price $ 101,000 Rent Ready Fixes $ 35,000 …" at bounding box center [382, 458] width 294 height 321
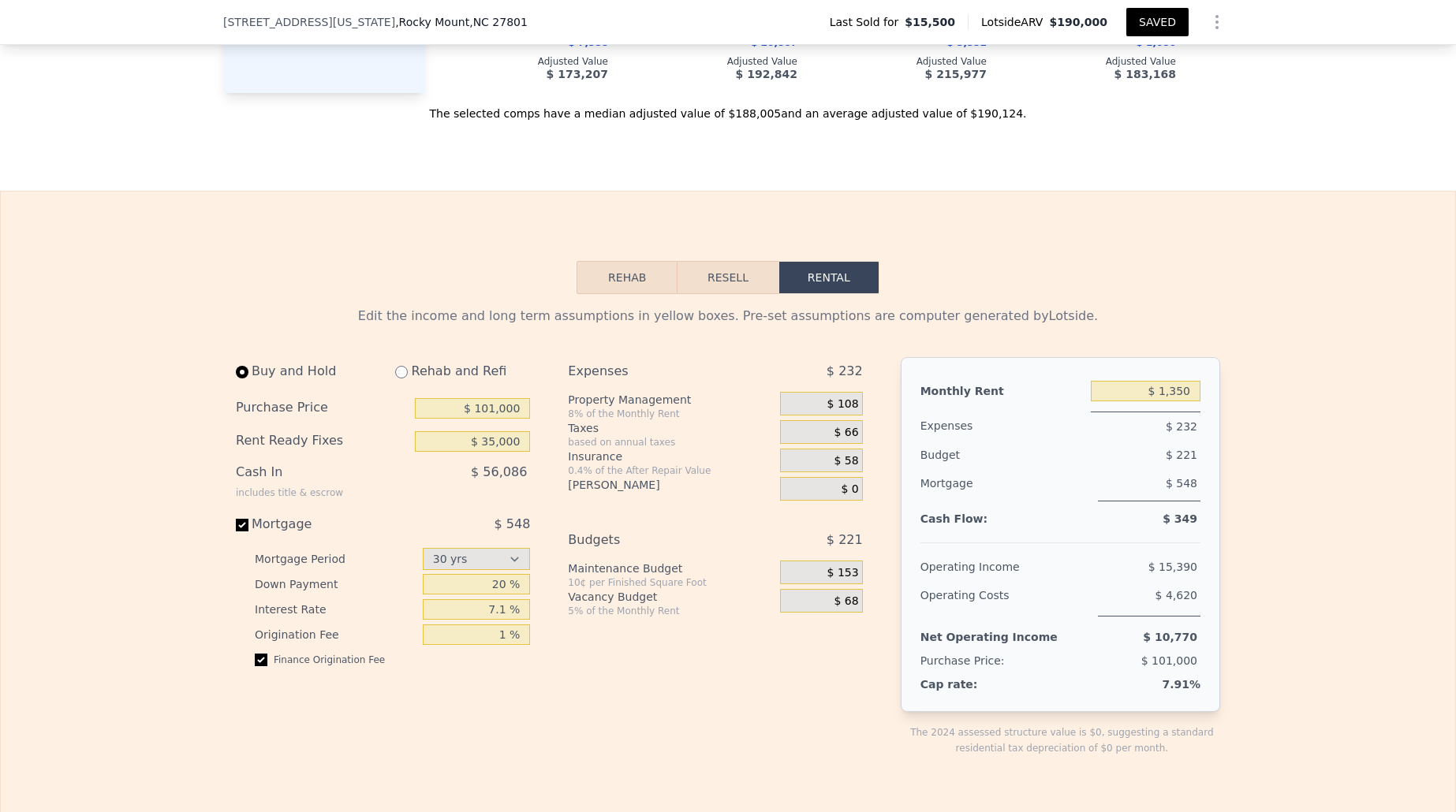
scroll to position [2039, 0]
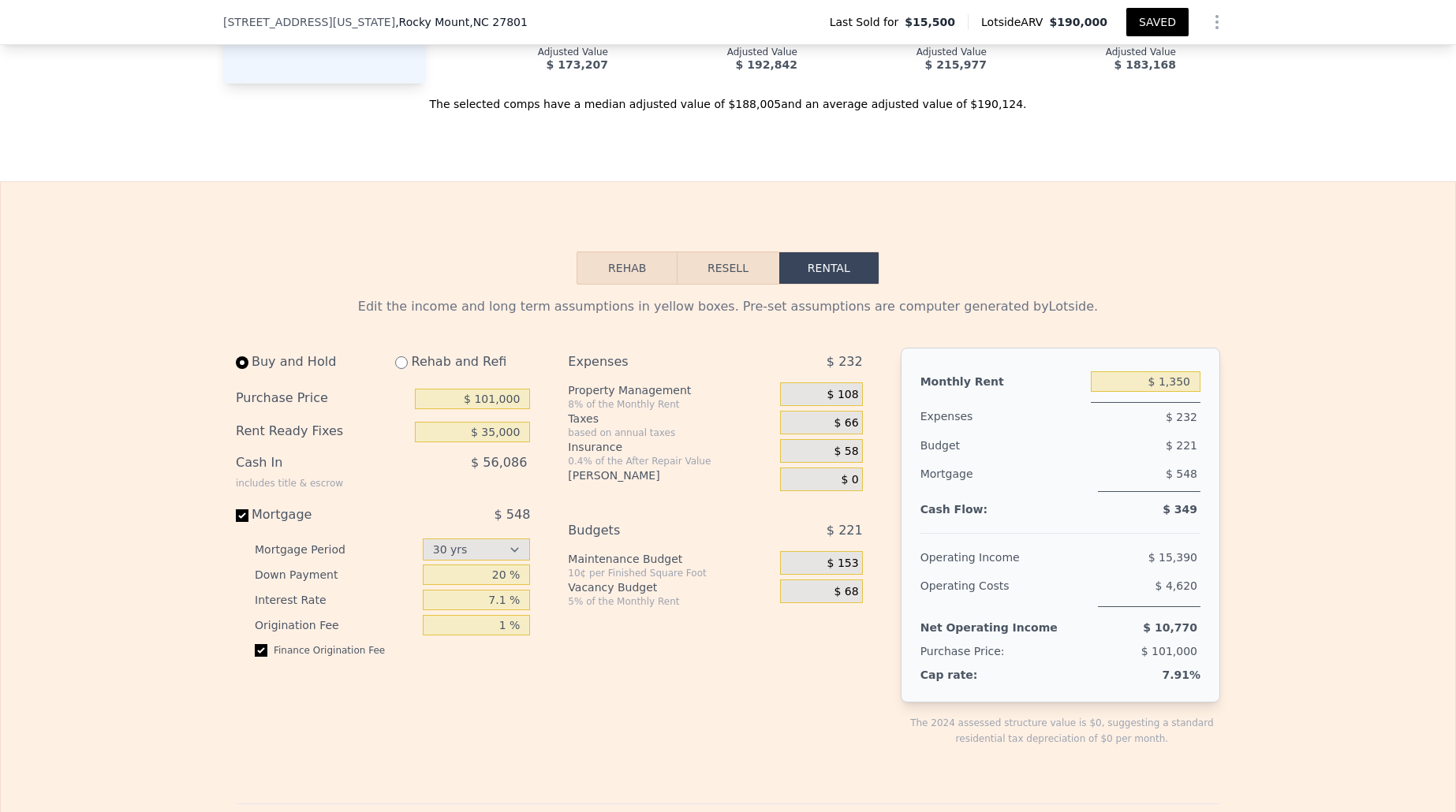
click at [407, 367] on div "Rehab and Refi" at bounding box center [456, 362] width 148 height 28
click at [404, 366] on input "radio" at bounding box center [401, 363] width 13 height 13
radio input "true"
type input "$ 1,400"
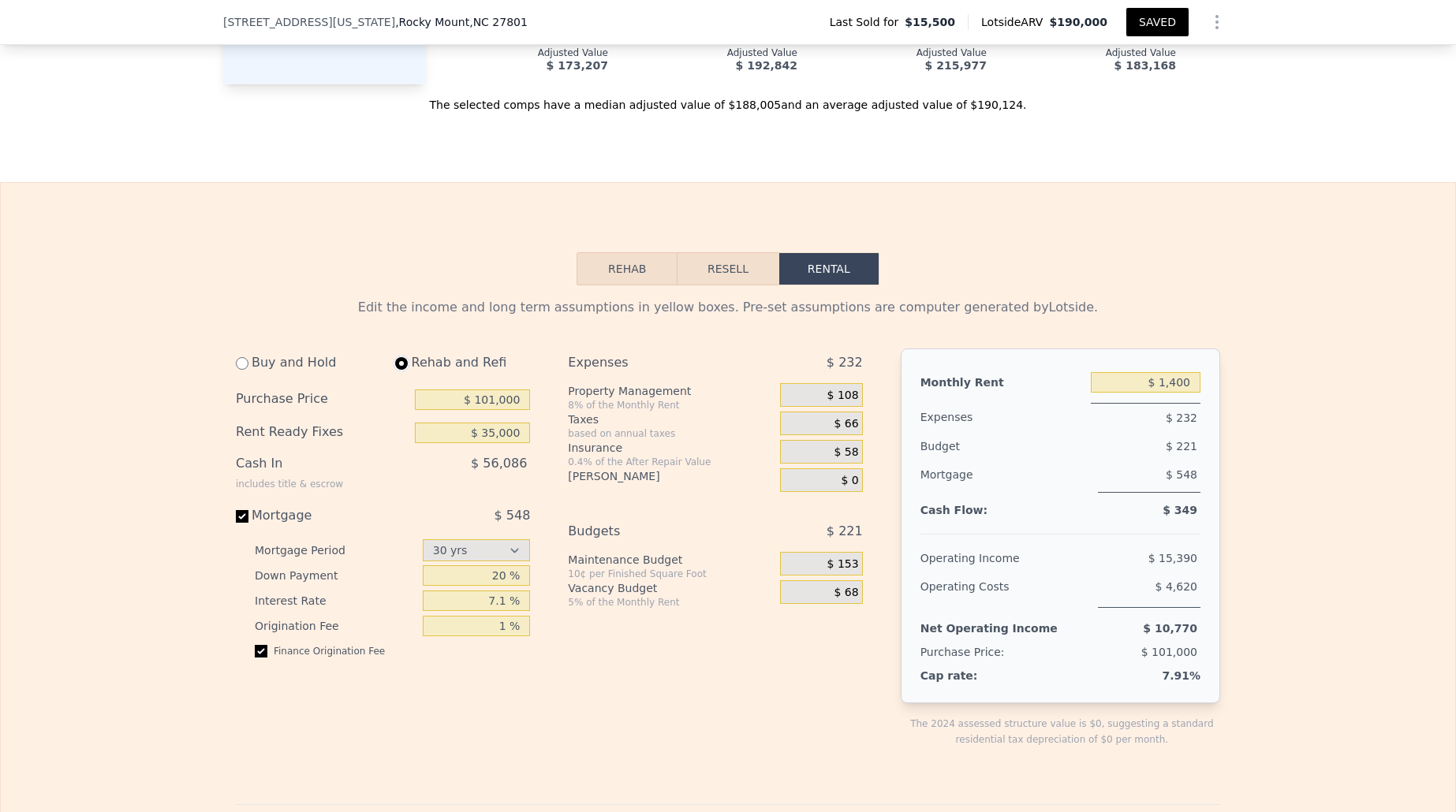
select select "30"
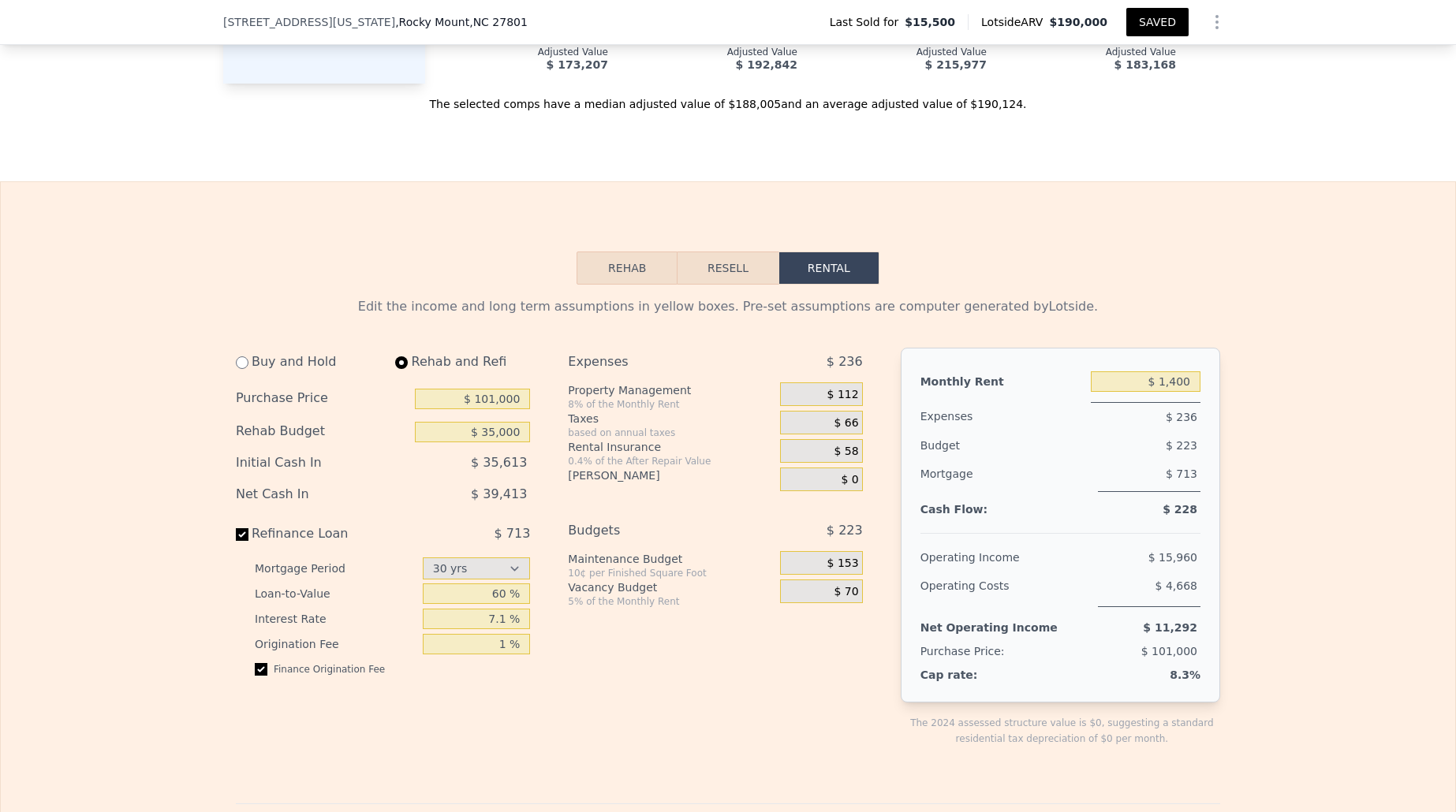
scroll to position [2040, 0]
click at [1113, 430] on div "$ 223" at bounding box center [1118, 442] width 165 height 28
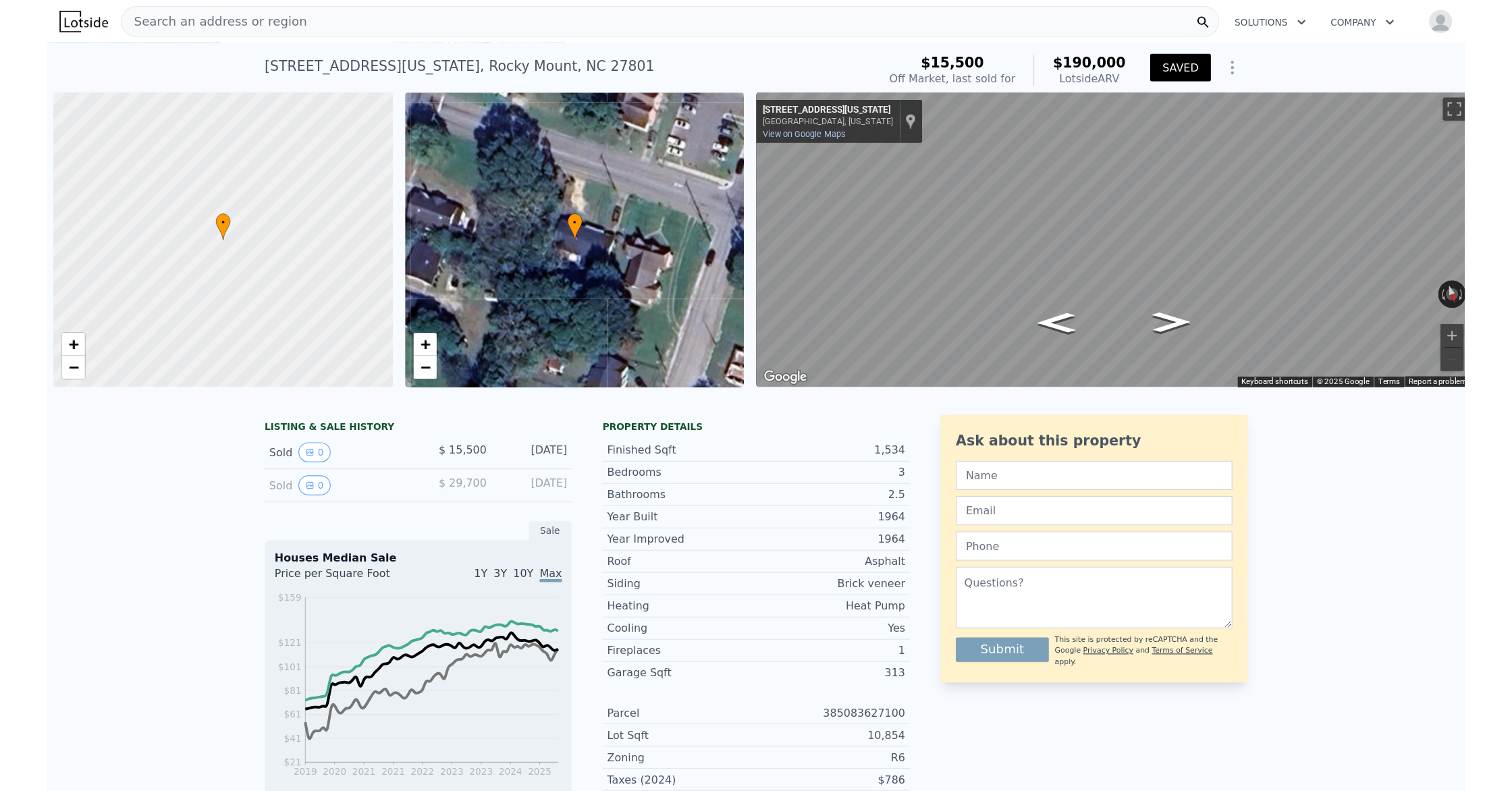
scroll to position [0, 5]
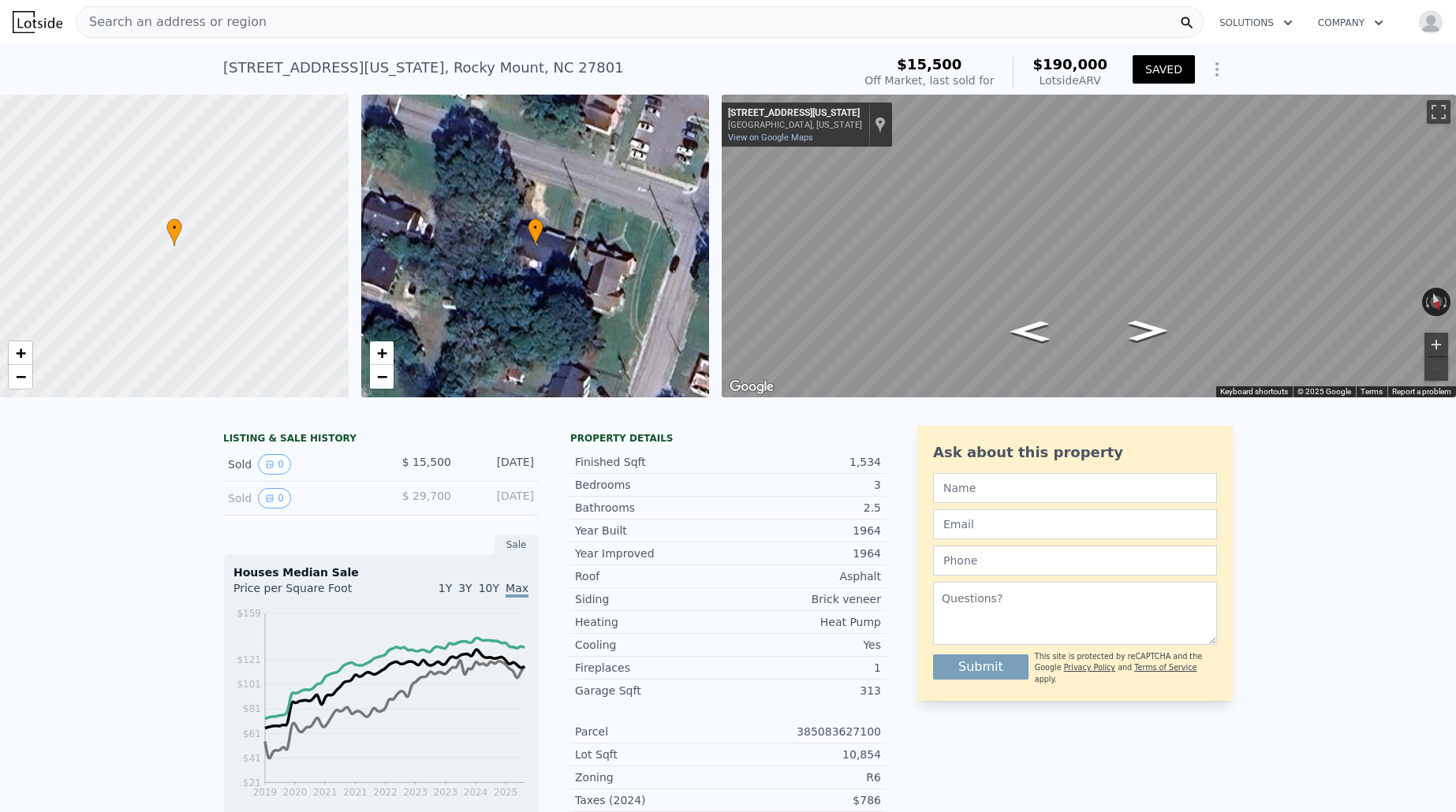
click at [1430, 346] on button "Zoom in" at bounding box center [1436, 345] width 23 height 23
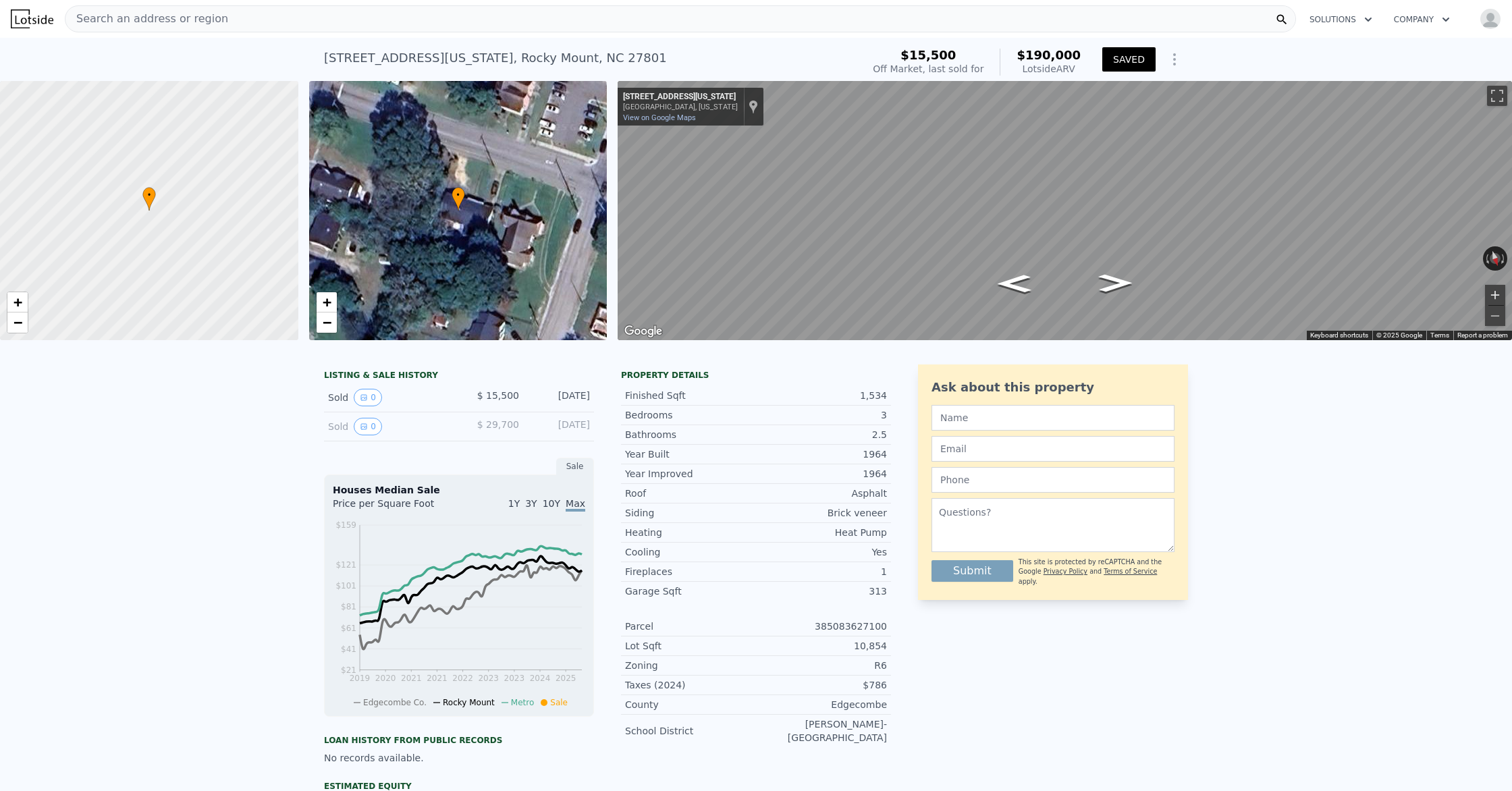
click at [1245, 295] on button "Zoom in" at bounding box center [1495, 295] width 20 height 20
click at [1245, 299] on div "← Move left → Move right ↑ Move up ↓ Move down + Zoom in - Zoom out [STREET_ADD…" at bounding box center [1065, 211] width 895 height 259
click at [1245, 293] on button "Zoom in" at bounding box center [1495, 295] width 20 height 20
